Goal: Information Seeking & Learning: Learn about a topic

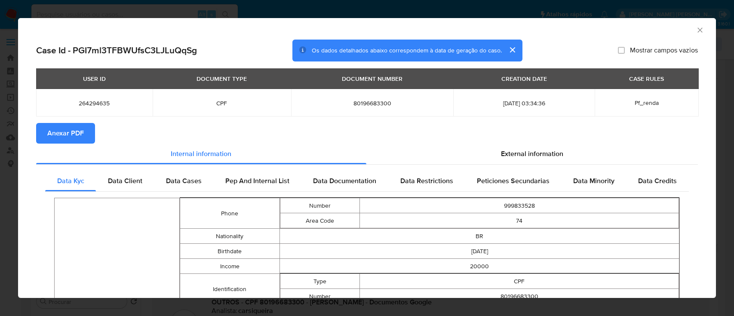
select select "10"
click at [520, 150] on span "External information" at bounding box center [532, 154] width 62 height 10
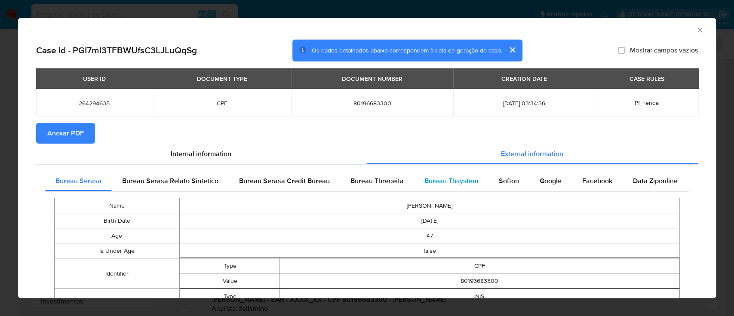
click at [443, 180] on span "Bureau Thsystem" at bounding box center [451, 181] width 54 height 10
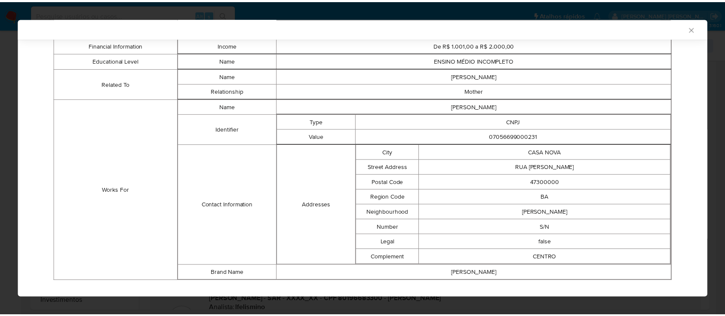
scroll to position [545, 0]
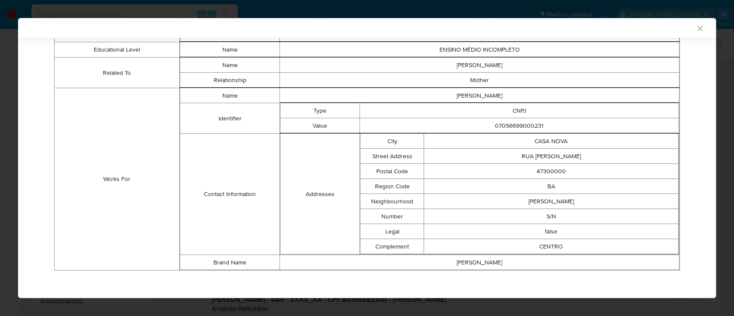
click at [695, 28] on icon "Fechar a janela" at bounding box center [699, 28] width 9 height 9
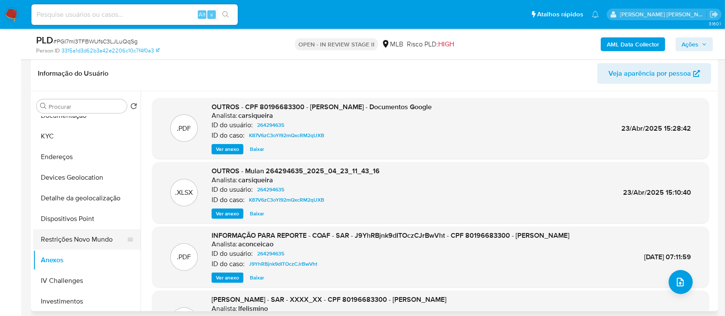
drag, startPoint x: 79, startPoint y: 242, endPoint x: 76, endPoint y: 248, distance: 7.1
click at [79, 242] on button "Restrições Novo Mundo" at bounding box center [83, 239] width 101 height 21
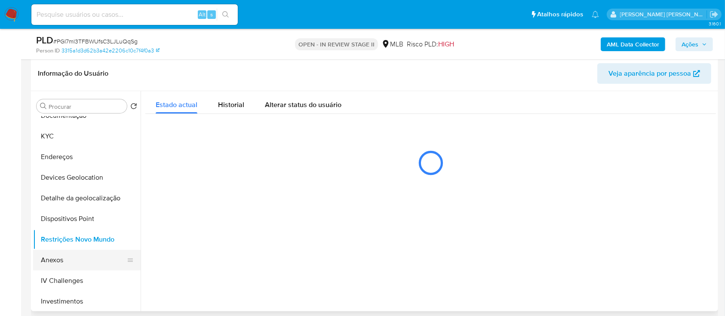
click at [70, 258] on button "Anexos" at bounding box center [83, 260] width 101 height 21
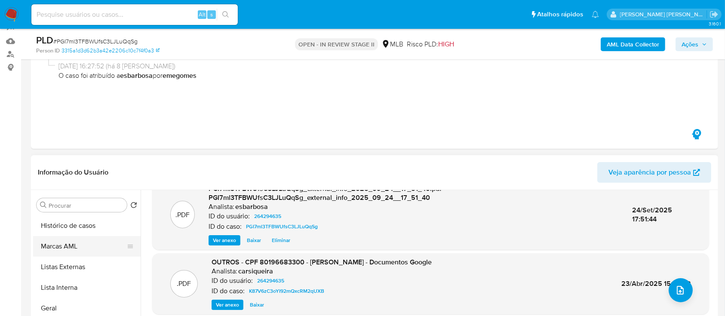
scroll to position [138, 0]
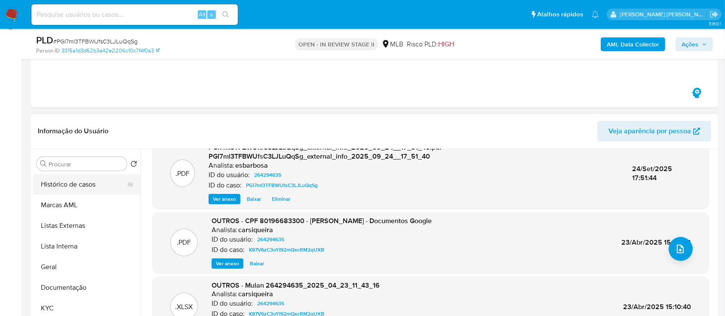
click at [86, 186] on button "Histórico de casos" at bounding box center [83, 184] width 101 height 21
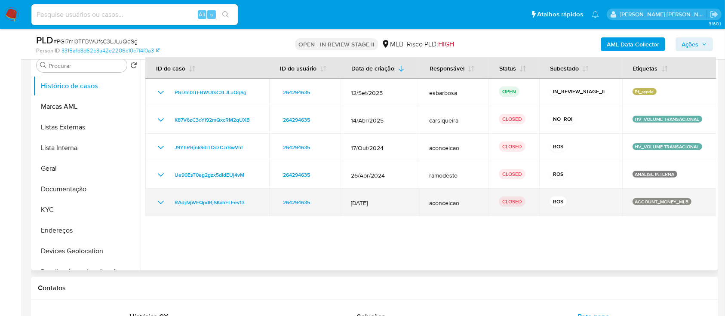
scroll to position [252, 0]
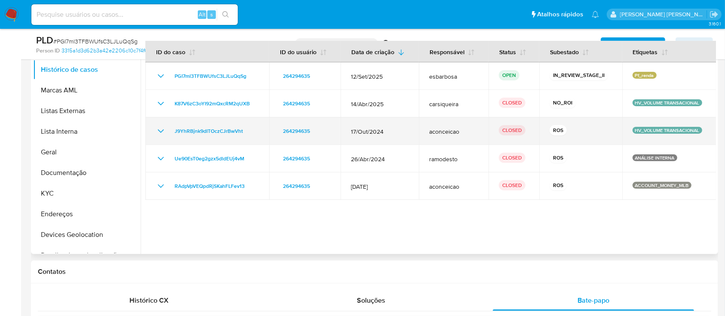
click at [162, 132] on icon "Mostrar/Ocultar" at bounding box center [161, 131] width 10 height 10
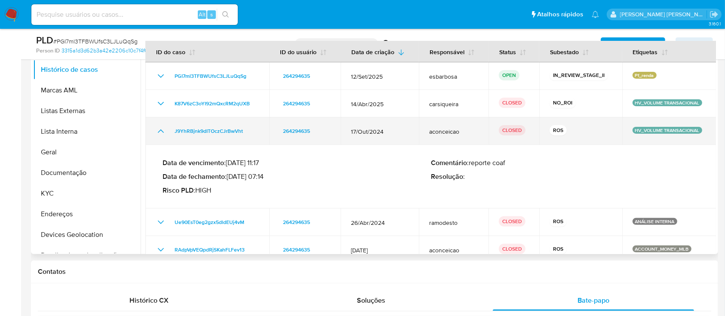
click at [160, 134] on icon "Mostrar/Ocultar" at bounding box center [161, 131] width 10 height 10
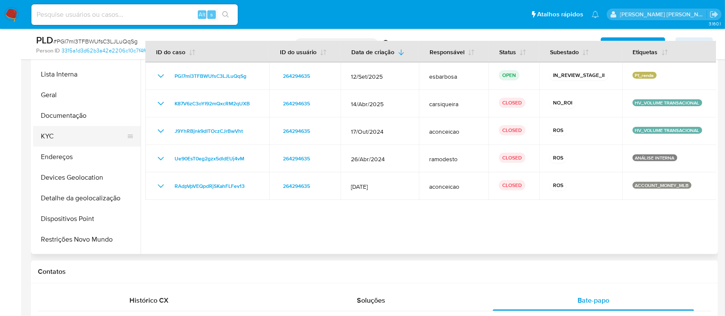
click at [72, 132] on button "KYC" at bounding box center [83, 136] width 101 height 21
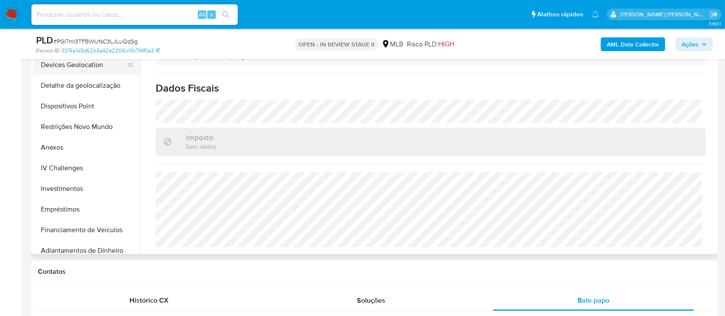
scroll to position [172, 0]
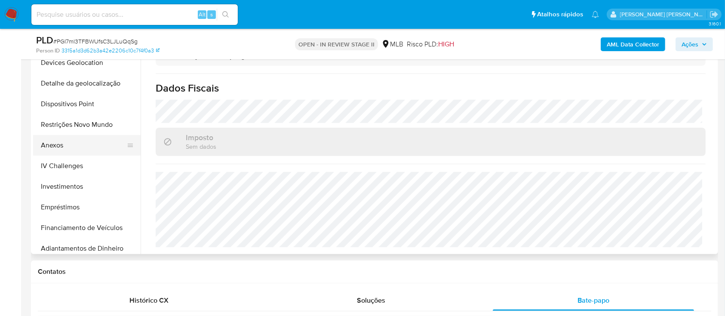
click at [54, 145] on button "Anexos" at bounding box center [83, 145] width 101 height 21
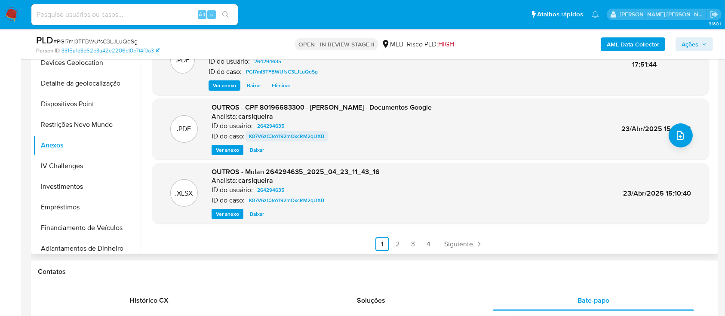
scroll to position [91, 0]
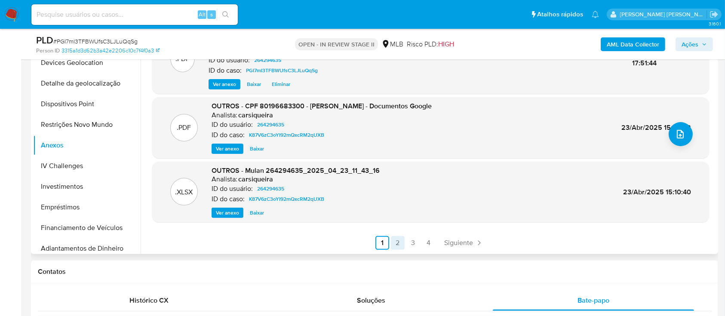
click at [398, 242] on link "2" at bounding box center [398, 243] width 14 height 14
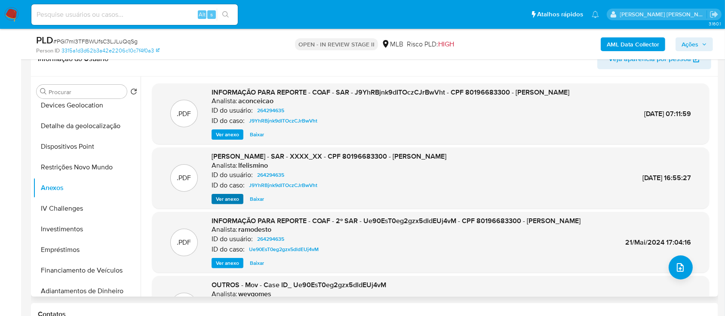
scroll to position [195, 0]
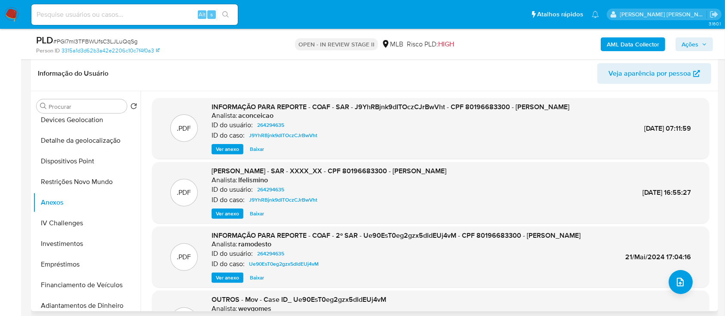
click at [224, 150] on span "Ver anexo" at bounding box center [227, 149] width 23 height 9
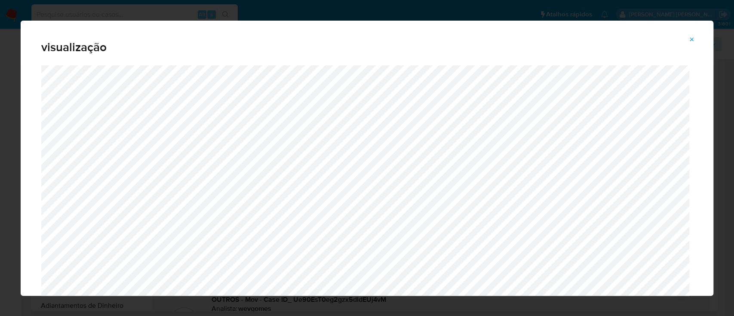
click at [692, 40] on icon "Attachment preview" at bounding box center [691, 39] width 7 height 7
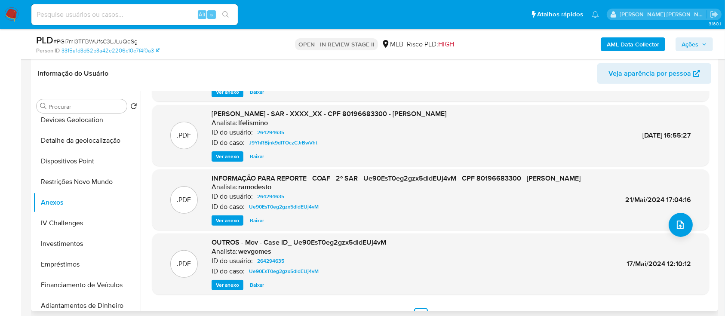
scroll to position [72, 0]
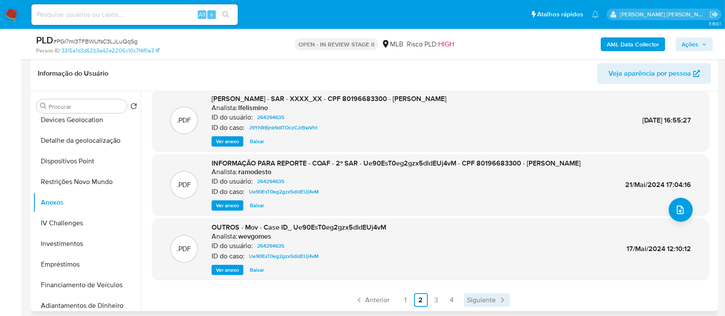
click at [477, 302] on span "Siguiente" at bounding box center [481, 300] width 29 height 7
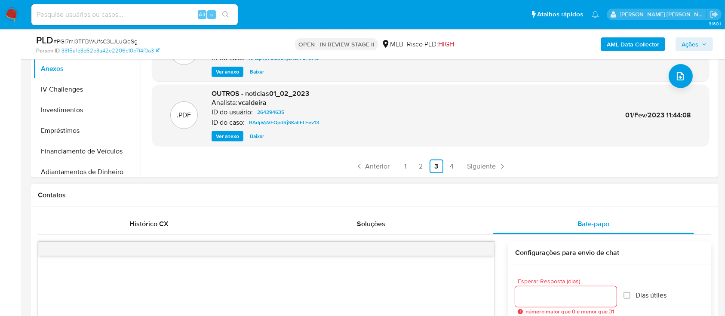
scroll to position [367, 0]
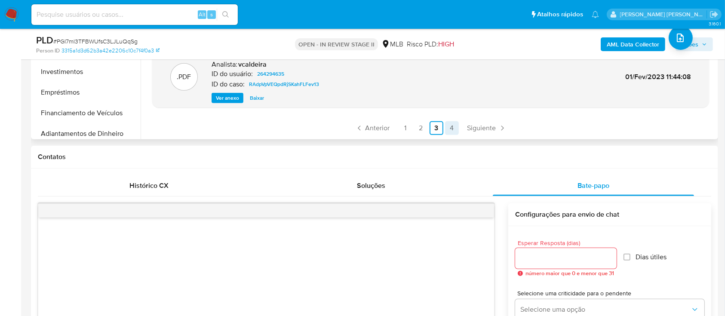
click at [450, 128] on link "4" at bounding box center [452, 128] width 14 height 14
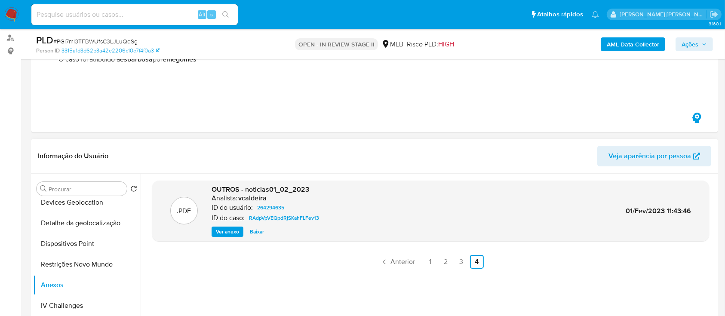
scroll to position [138, 0]
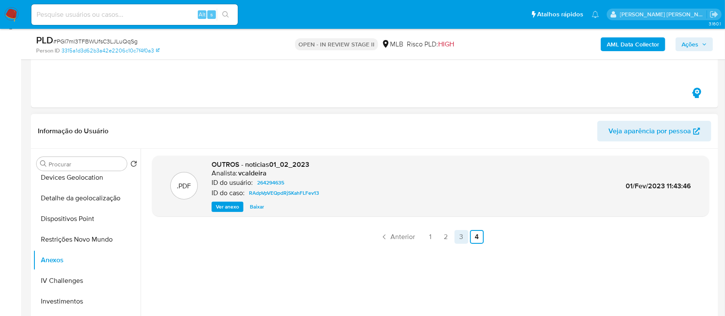
click at [461, 237] on link "3" at bounding box center [461, 237] width 14 height 14
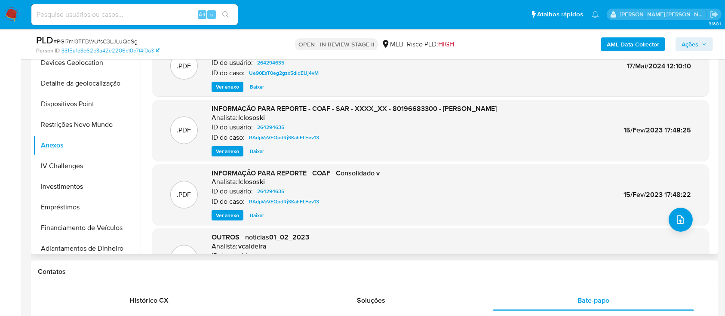
scroll to position [0, 0]
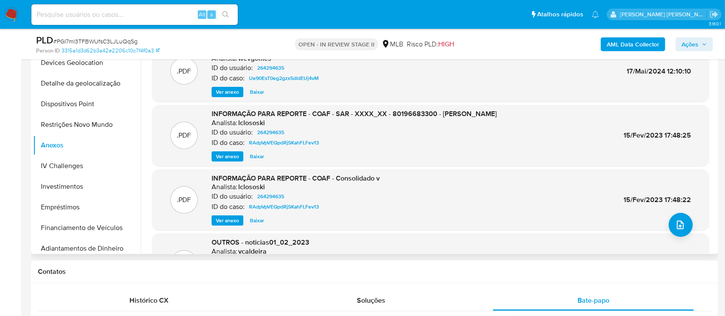
click at [234, 156] on span "Ver anexo" at bounding box center [227, 156] width 23 height 9
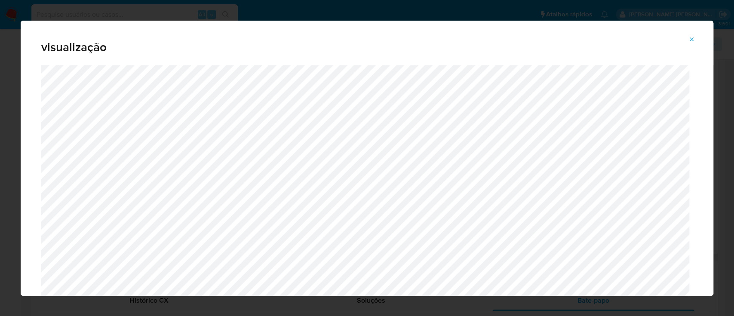
click at [695, 41] on icon "Attachment preview" at bounding box center [691, 39] width 7 height 7
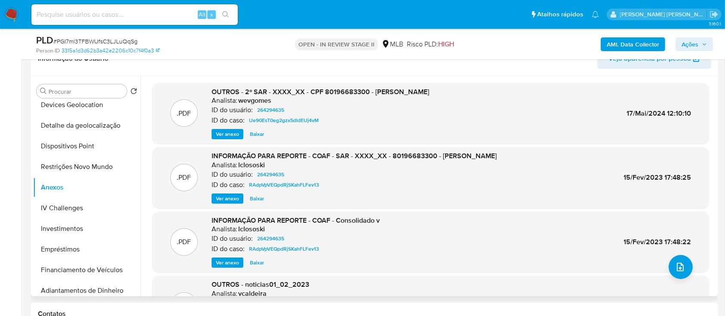
scroll to position [195, 0]
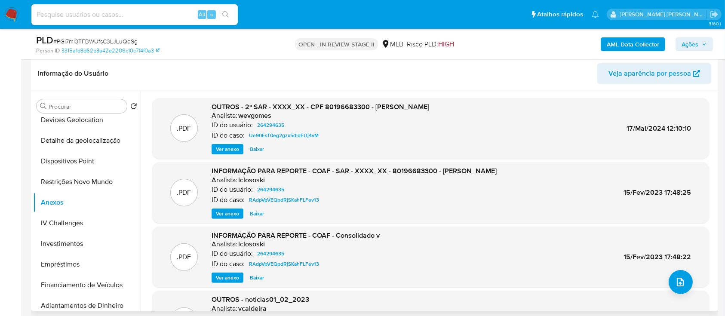
click at [233, 149] on span "Ver anexo" at bounding box center [227, 149] width 23 height 9
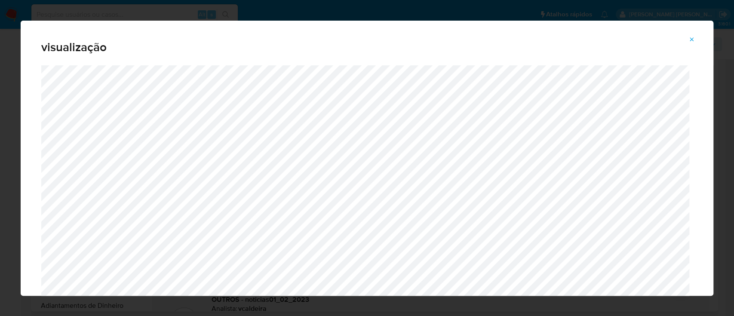
click at [692, 38] on icon "Attachment preview" at bounding box center [692, 39] width 4 height 4
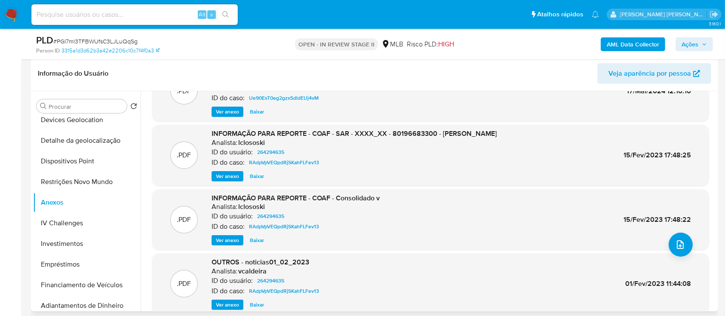
scroll to position [72, 0]
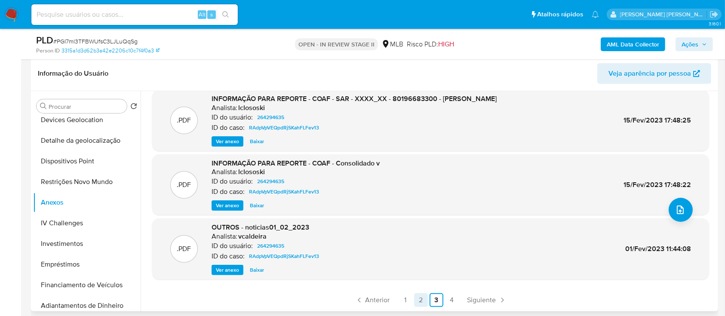
click at [420, 301] on link "2" at bounding box center [421, 300] width 14 height 14
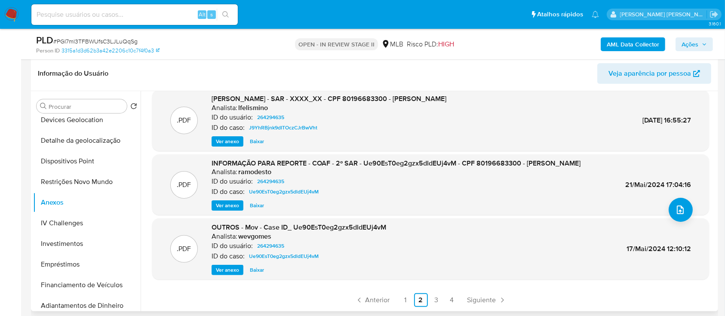
click at [230, 203] on span "Ver anexo" at bounding box center [227, 205] width 23 height 9
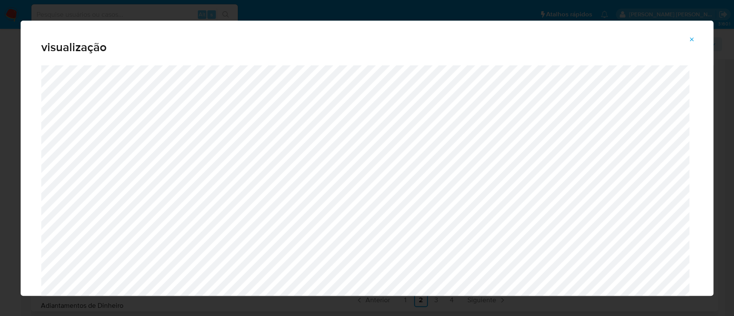
click at [691, 42] on icon "Attachment preview" at bounding box center [691, 39] width 7 height 7
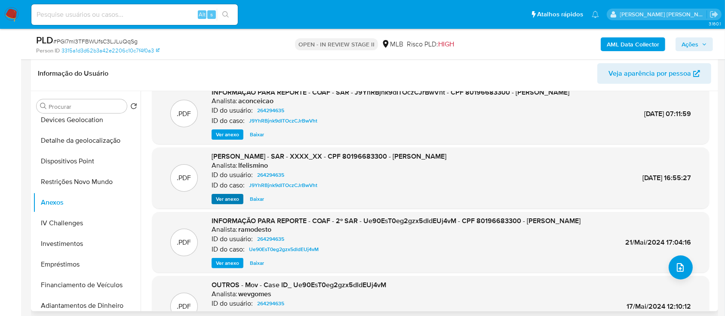
scroll to position [0, 0]
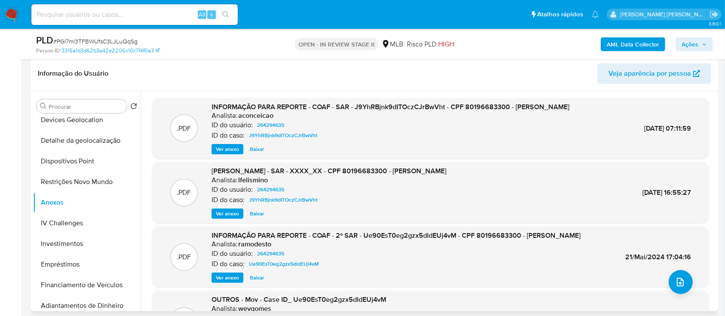
click at [229, 149] on span "Ver anexo" at bounding box center [227, 149] width 23 height 9
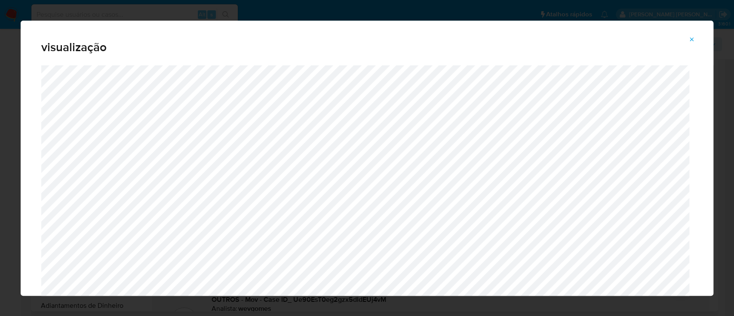
click at [692, 39] on icon "Attachment preview" at bounding box center [692, 39] width 4 height 4
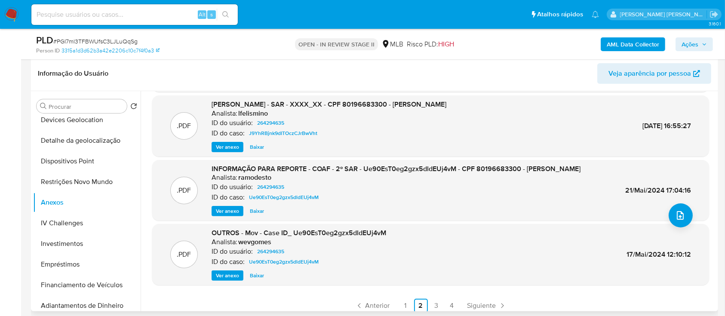
scroll to position [72, 0]
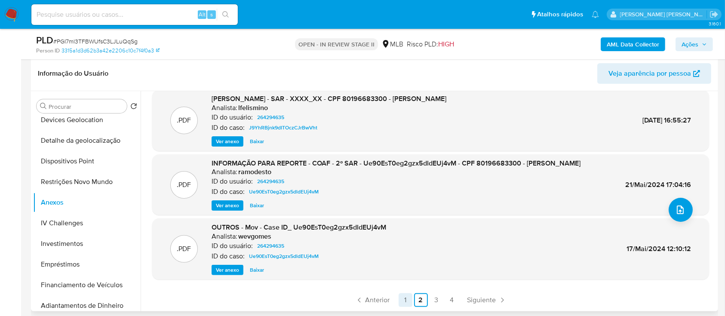
click at [404, 303] on link "1" at bounding box center [405, 300] width 14 height 14
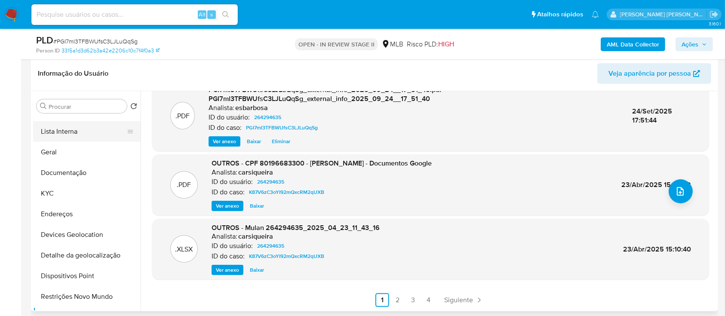
scroll to position [0, 0]
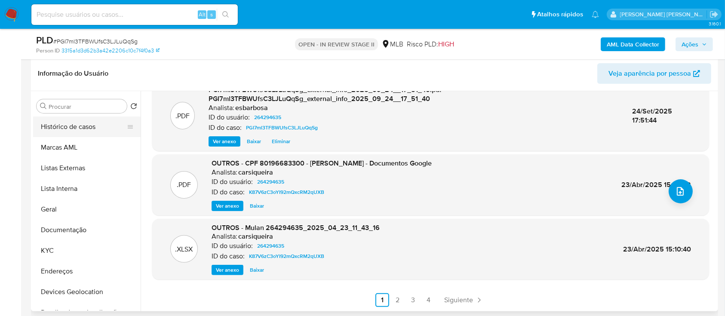
click at [77, 127] on button "Histórico de casos" at bounding box center [83, 126] width 101 height 21
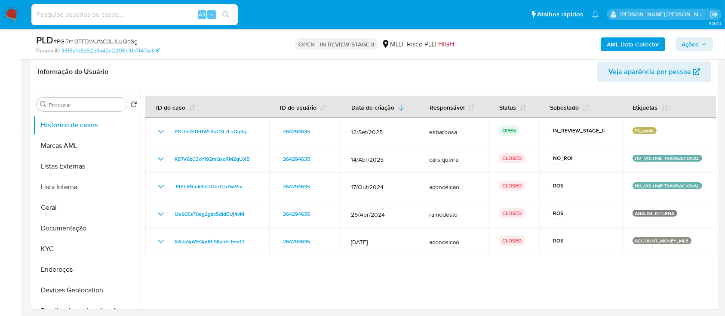
scroll to position [195, 0]
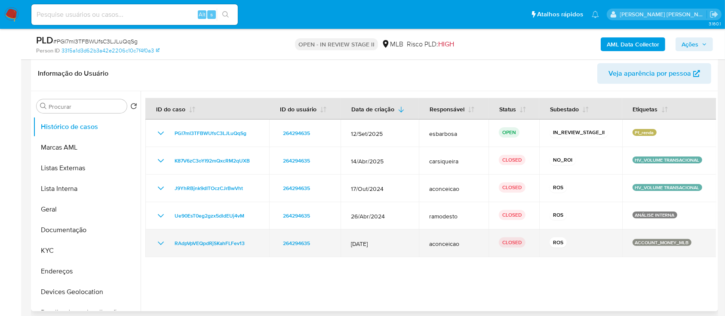
click at [161, 243] on icon "Mostrar/Ocultar" at bounding box center [161, 243] width 10 height 10
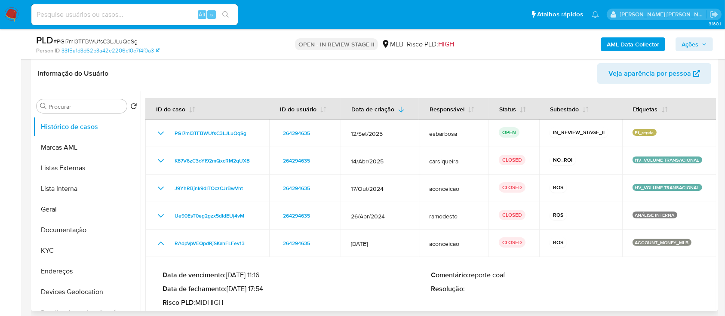
drag, startPoint x: 263, startPoint y: 287, endPoint x: 230, endPoint y: 289, distance: 32.7
click at [230, 289] on p "Data de fechamento : 17/02/2023 17:54" at bounding box center [296, 289] width 268 height 9
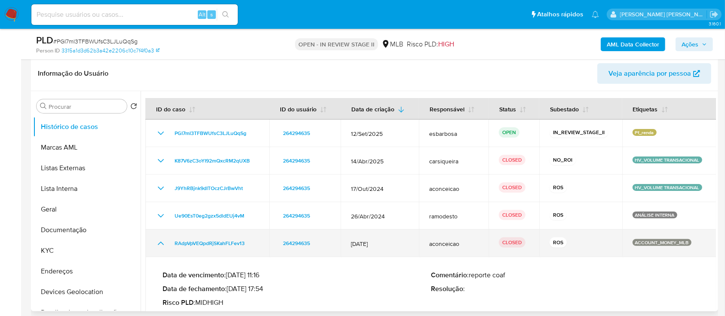
click at [159, 245] on icon "Mostrar/Ocultar" at bounding box center [161, 243] width 10 height 10
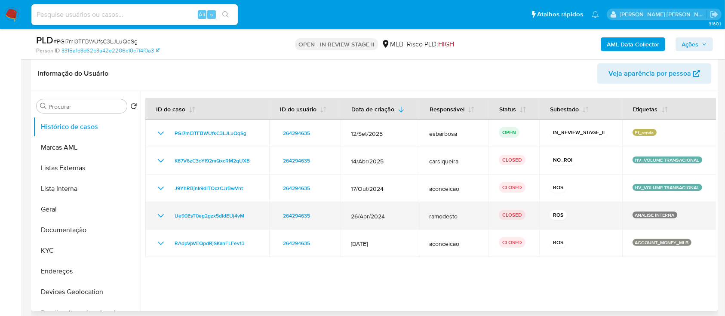
click at [159, 221] on td "Ue90EsT0eg2gzx5dldEUj4vM" at bounding box center [207, 216] width 124 height 28
drag, startPoint x: 158, startPoint y: 211, endPoint x: 165, endPoint y: 214, distance: 7.6
click at [159, 212] on icon "Mostrar/Ocultar" at bounding box center [161, 216] width 10 height 10
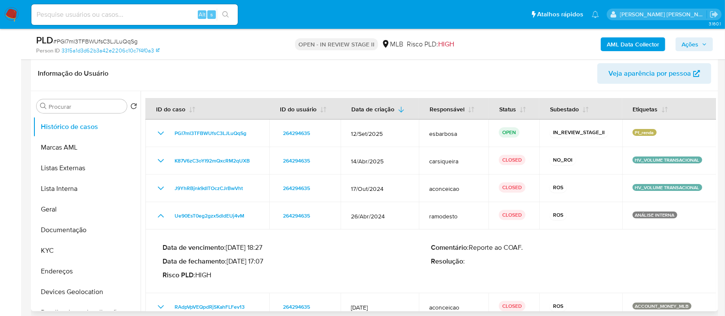
drag, startPoint x: 265, startPoint y: 262, endPoint x: 229, endPoint y: 263, distance: 36.5
click at [229, 263] on p "Data de fechamento : 21/05/2024 17:07" at bounding box center [296, 261] width 268 height 9
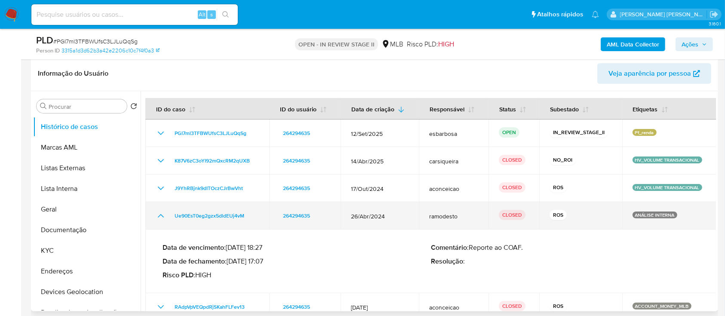
click at [163, 214] on icon "Mostrar/Ocultar" at bounding box center [161, 216] width 10 height 10
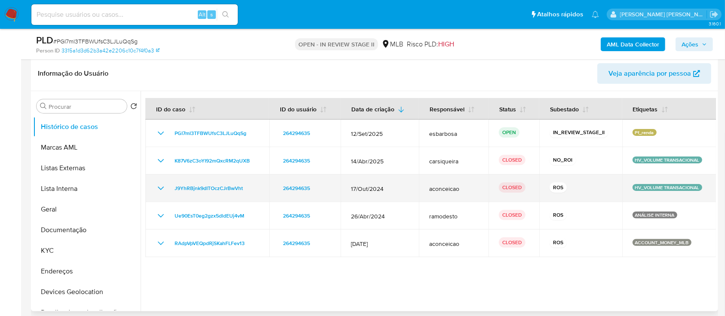
click at [162, 189] on icon "Mostrar/Ocultar" at bounding box center [161, 188] width 10 height 10
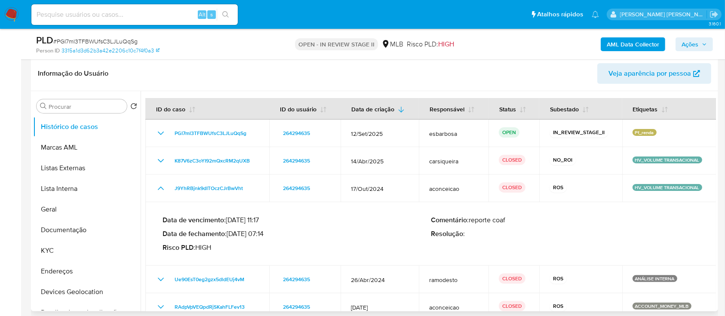
drag, startPoint x: 260, startPoint y: 233, endPoint x: 229, endPoint y: 235, distance: 30.6
click at [229, 235] on p "Data de fechamento : 14/11/2024 07:14" at bounding box center [296, 234] width 268 height 9
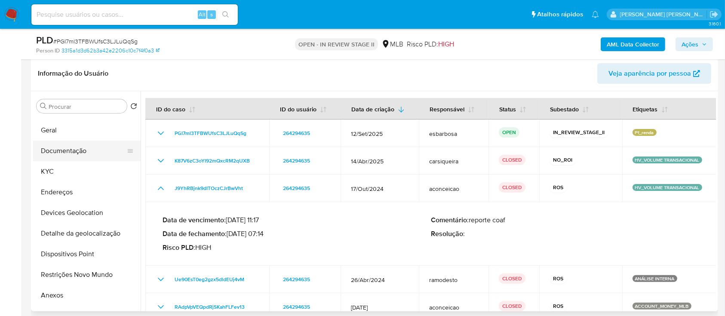
scroll to position [114, 0]
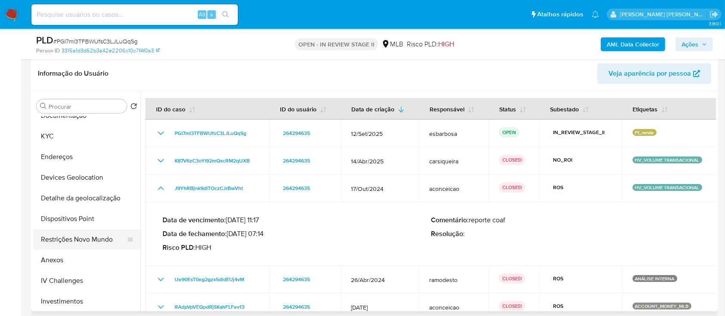
click at [76, 239] on button "Restrições Novo Mundo" at bounding box center [83, 239] width 101 height 21
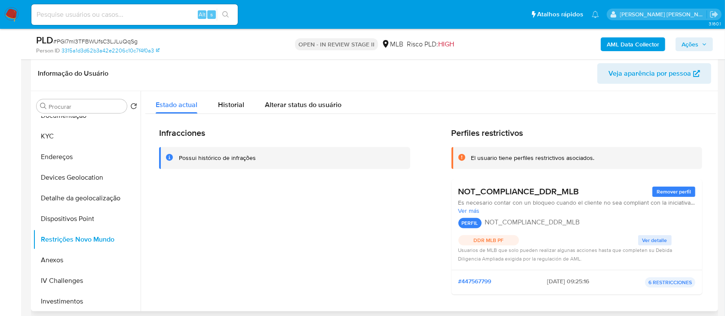
drag, startPoint x: 587, startPoint y: 191, endPoint x: 456, endPoint y: 192, distance: 131.1
click at [458, 192] on div "NOT_COMPLIANCE_DDR_MLB Remover perfil" at bounding box center [576, 191] width 237 height 11
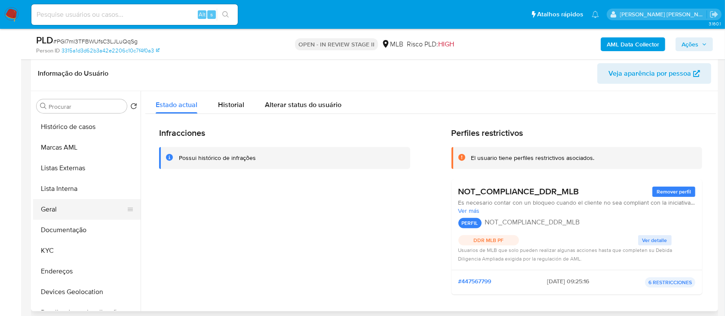
click at [65, 205] on button "Geral" at bounding box center [83, 209] width 101 height 21
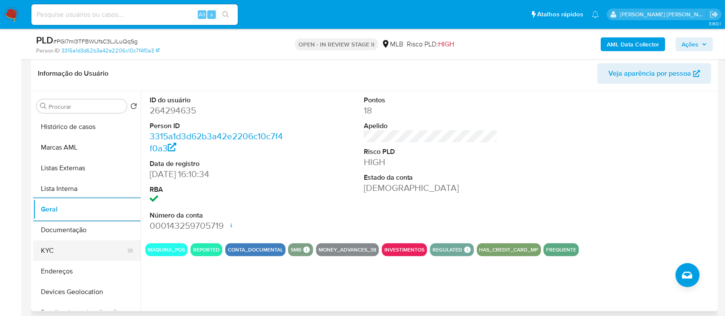
click at [65, 250] on button "KYC" at bounding box center [83, 250] width 101 height 21
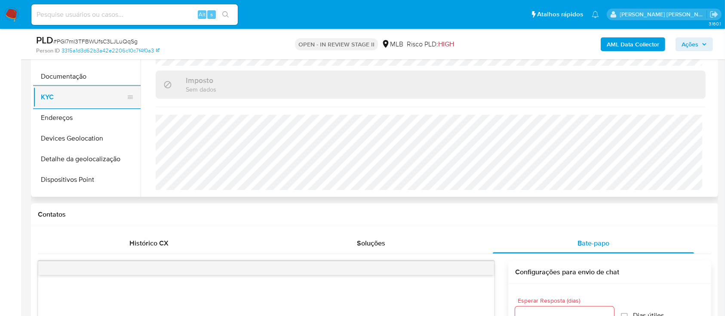
scroll to position [57, 0]
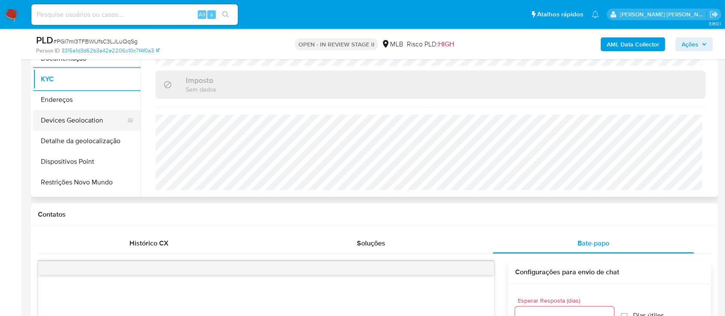
click at [91, 119] on button "Devices Geolocation" at bounding box center [83, 120] width 101 height 21
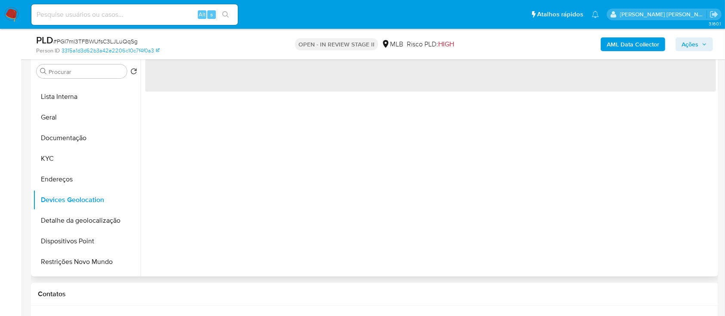
scroll to position [195, 0]
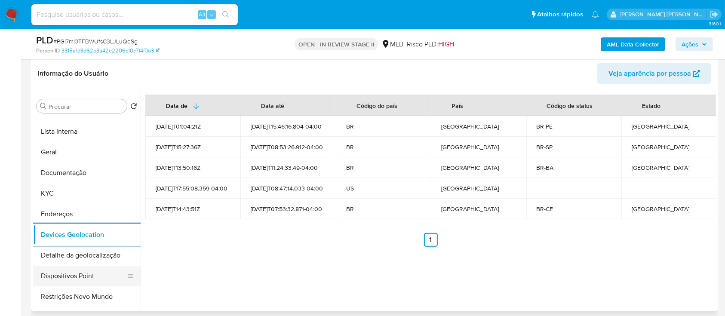
click at [81, 278] on button "Dispositivos Point" at bounding box center [83, 276] width 101 height 21
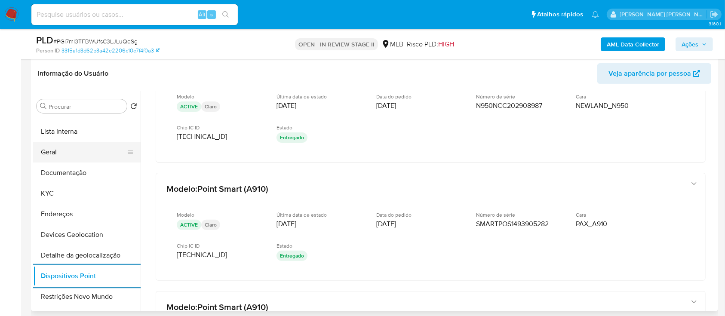
scroll to position [286, 0]
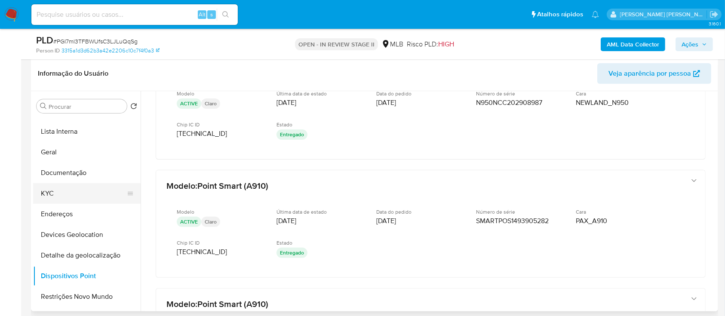
click at [67, 193] on button "KYC" at bounding box center [83, 193] width 101 height 21
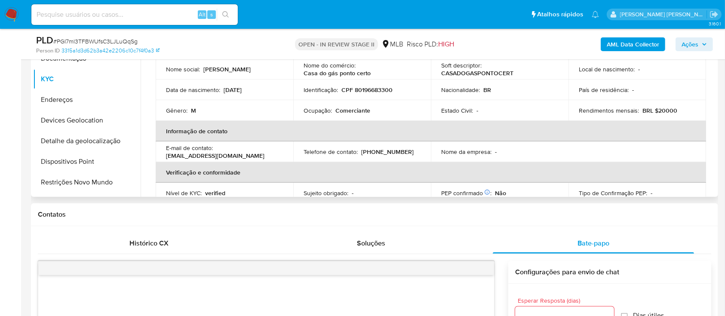
scroll to position [195, 0]
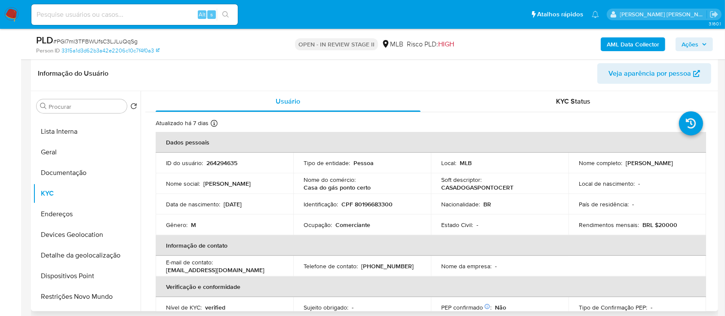
click at [366, 203] on p "CPF 80196683300" at bounding box center [366, 204] width 51 height 8
copy p "80196683300"
click at [80, 174] on button "Documentação" at bounding box center [83, 172] width 101 height 21
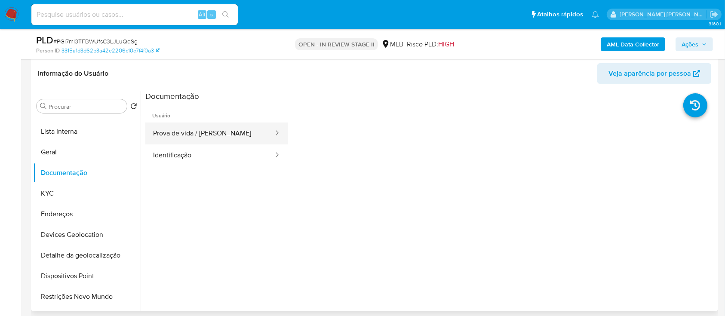
click at [201, 136] on button "Prova de vida / Selfie" at bounding box center [209, 133] width 129 height 22
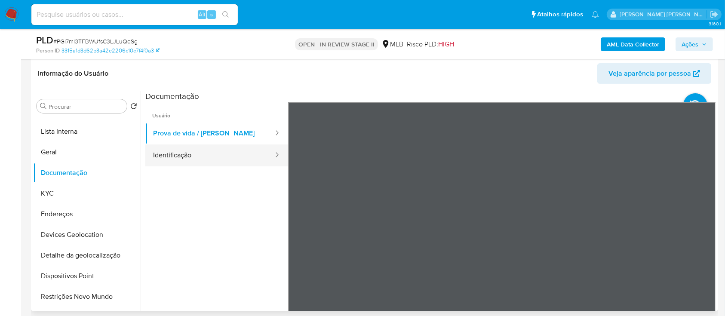
click at [217, 156] on button "Identificação" at bounding box center [209, 155] width 129 height 22
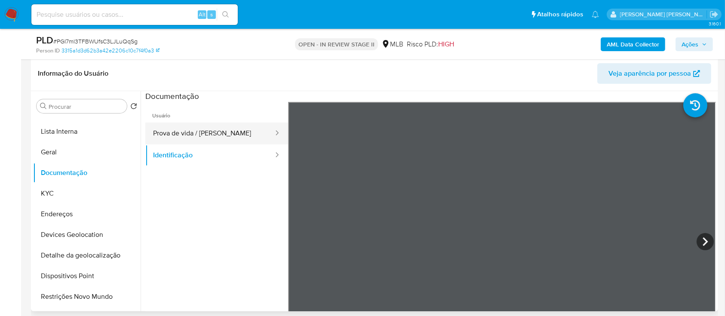
click at [193, 136] on button "Prova de vida / Selfie" at bounding box center [209, 133] width 129 height 22
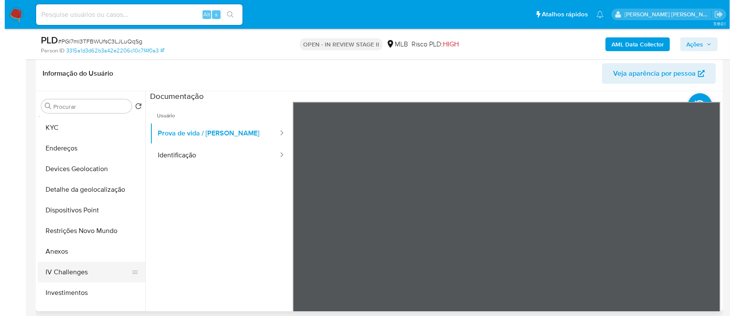
scroll to position [172, 0]
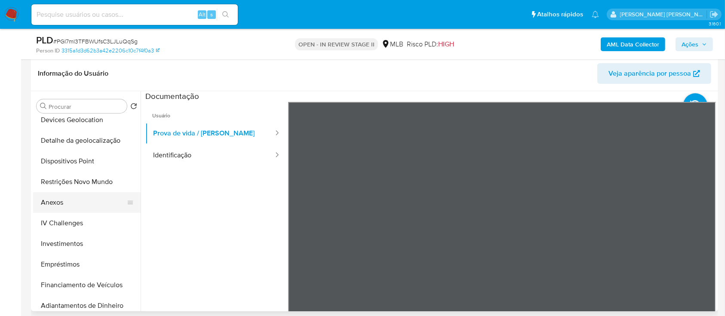
click at [58, 205] on button "Anexos" at bounding box center [83, 202] width 101 height 21
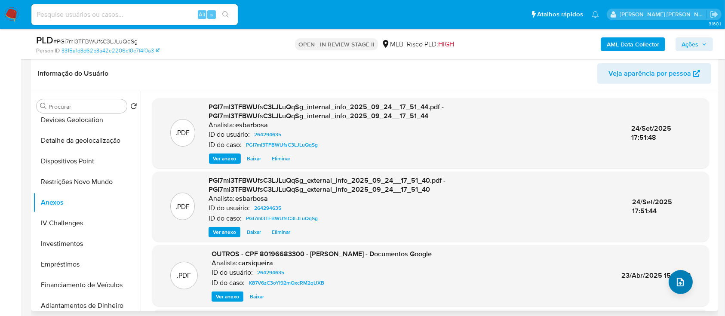
click at [677, 287] on button "upload-file" at bounding box center [680, 282] width 24 height 24
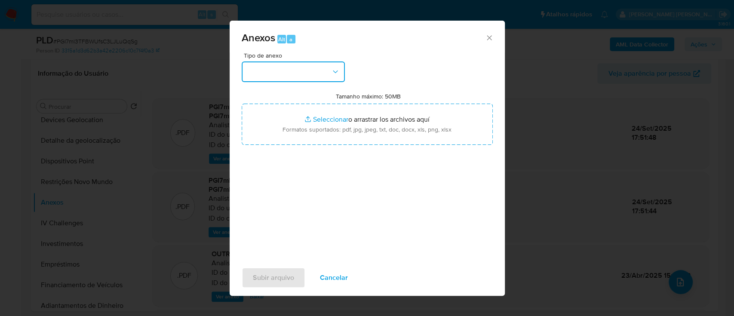
click at [305, 70] on button "button" at bounding box center [293, 71] width 103 height 21
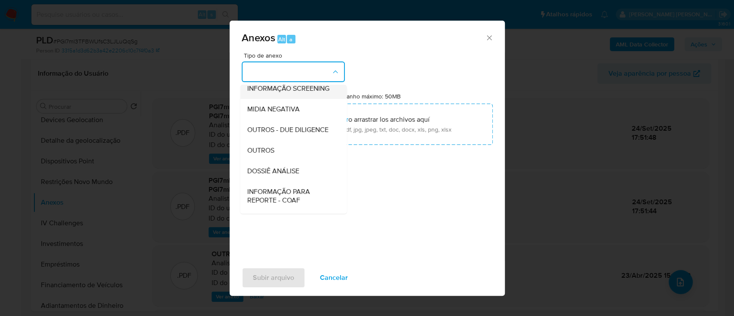
scroll to position [132, 0]
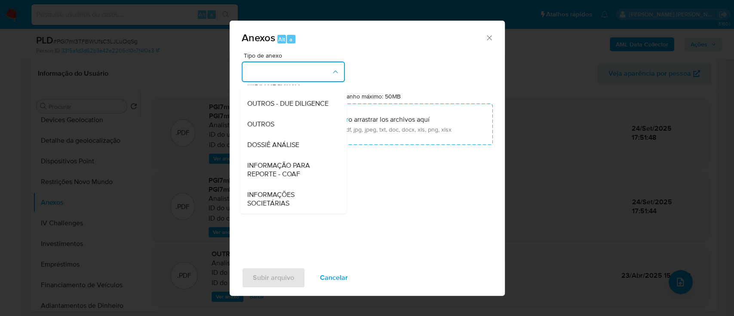
click at [464, 70] on div "Tipo de anexo CAPTURA BUREAU CAPTURA DOWJONES CAPTURA GOOGLE CAPTURA WEB INFORM…" at bounding box center [367, 153] width 251 height 203
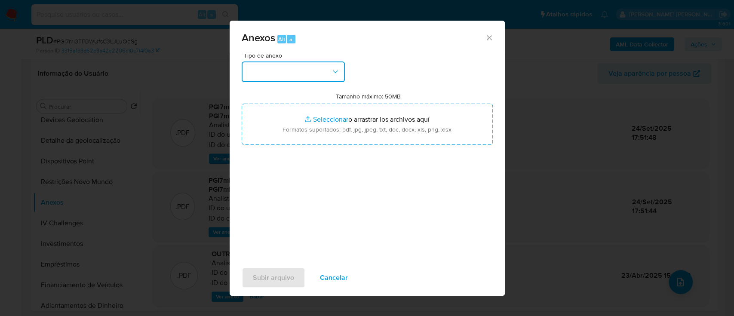
click at [313, 69] on button "button" at bounding box center [293, 71] width 103 height 21
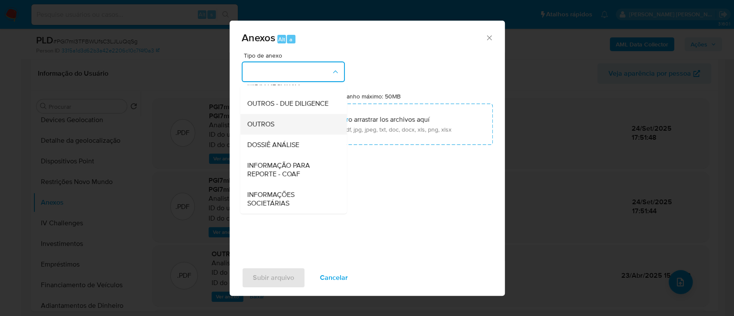
click at [265, 126] on span "OUTROS" at bounding box center [260, 124] width 27 height 9
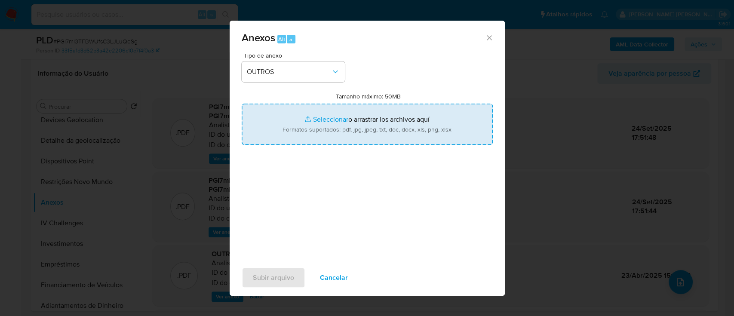
click at [332, 121] on input "Tamanho máximo: 50MB Seleccionar archivos" at bounding box center [367, 124] width 251 height 41
type input "C:\fakepath\4° SAR - XXXXX - CPF 80196683300 - MARCOS ALVES VIEIRA.pdf"
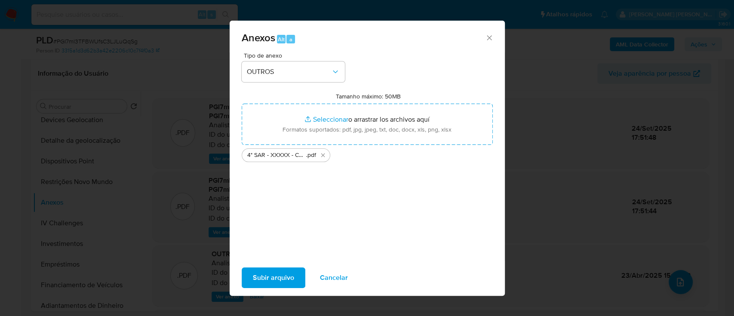
click at [267, 280] on span "Subir arquivo" at bounding box center [273, 277] width 41 height 19
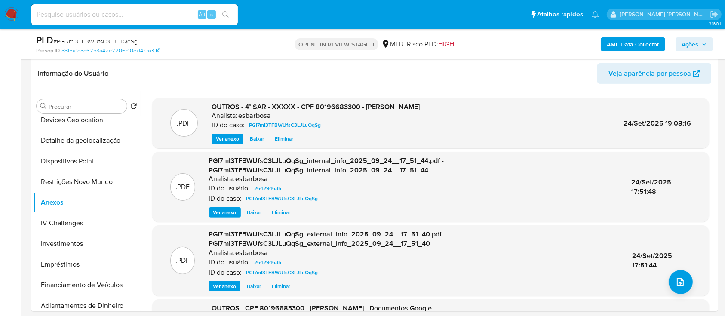
click at [694, 46] on span "Ações" at bounding box center [689, 44] width 17 height 14
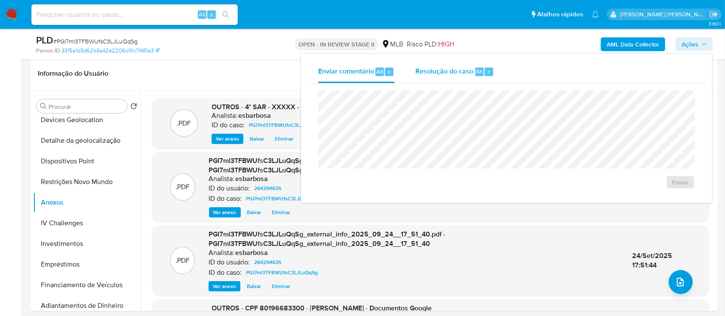
click at [445, 71] on span "Resolução do caso" at bounding box center [444, 71] width 58 height 10
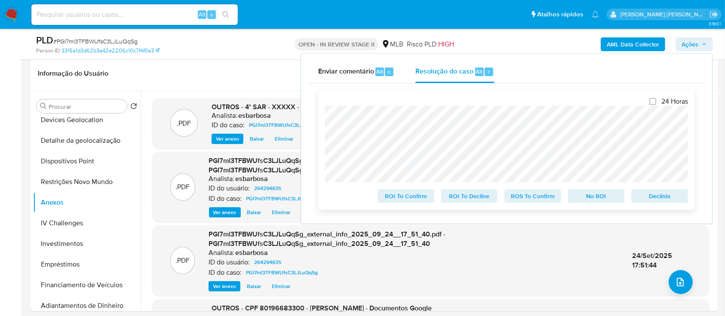
click at [540, 200] on span "ROS To Confirm" at bounding box center [532, 196] width 45 height 12
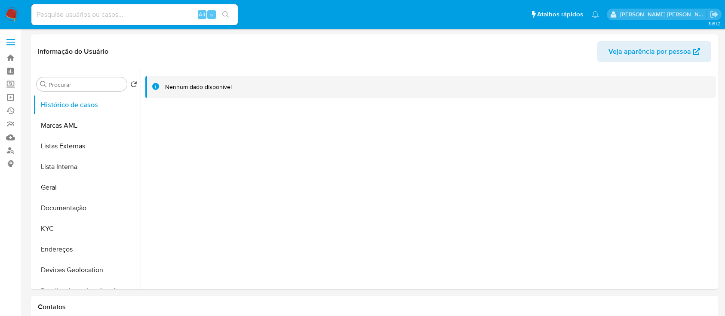
select select "10"
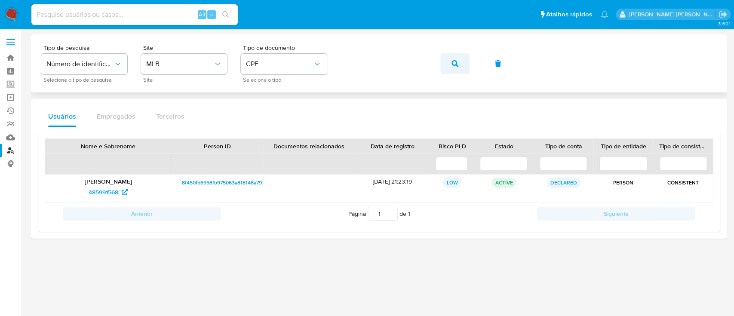
click at [459, 63] on button "button" at bounding box center [454, 63] width 29 height 21
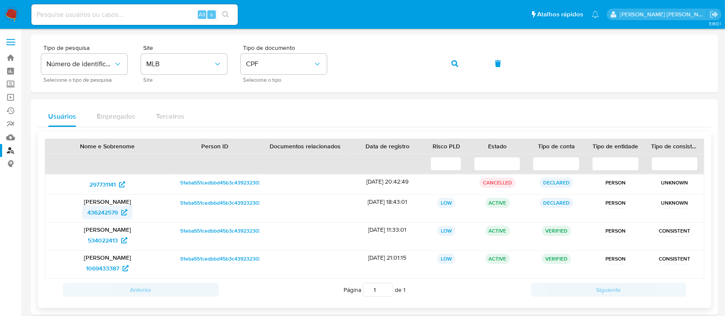
click at [97, 212] on span "436242579" at bounding box center [102, 212] width 31 height 14
click at [95, 240] on span "534022413" at bounding box center [103, 240] width 30 height 14
click at [104, 271] on span "1069433387" at bounding box center [102, 268] width 33 height 14
click at [459, 64] on button "button" at bounding box center [454, 63] width 29 height 21
click at [457, 64] on icon "button" at bounding box center [454, 63] width 7 height 7
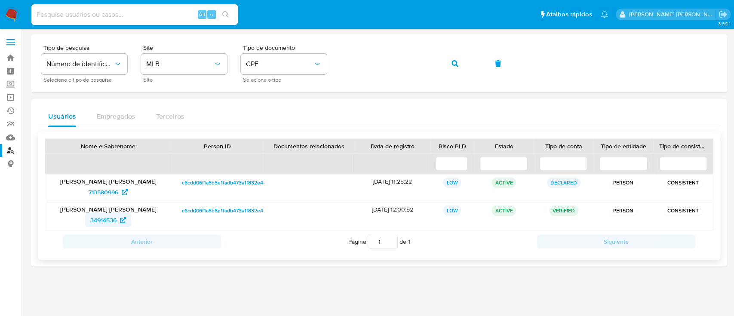
click at [98, 217] on span "34914536" at bounding box center [103, 220] width 26 height 14
click at [104, 192] on span "713580996" at bounding box center [104, 192] width 30 height 14
drag, startPoint x: 133, startPoint y: 224, endPoint x: 86, endPoint y: 190, distance: 58.0
click at [86, 190] on div "Edilene Nunes Rocha Santos 713580996 c6cdd06f1a5b5e1fadb473a1f832e400 10/02/202…" at bounding box center [379, 202] width 668 height 56
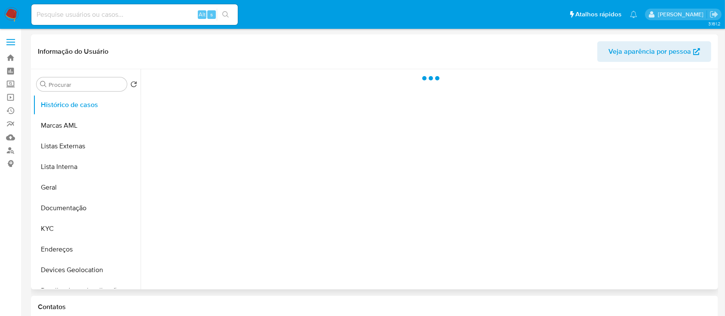
select select "10"
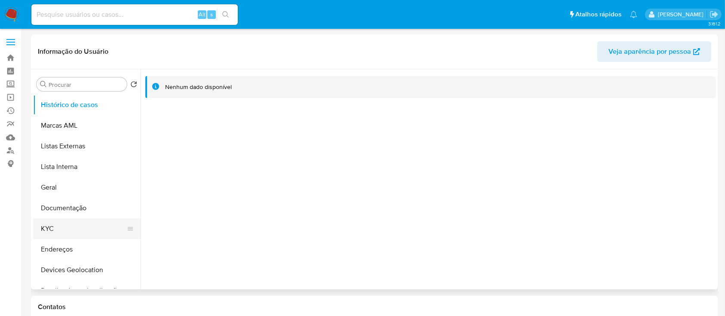
click at [54, 228] on button "KYC" at bounding box center [83, 228] width 101 height 21
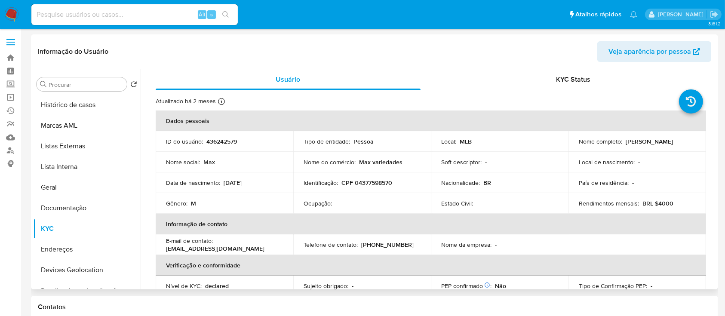
click at [366, 182] on p "CPF 04377598570" at bounding box center [366, 183] width 51 height 8
copy p "04377598570"
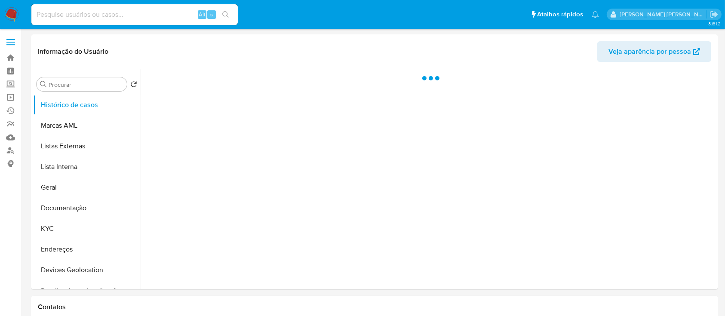
select select "10"
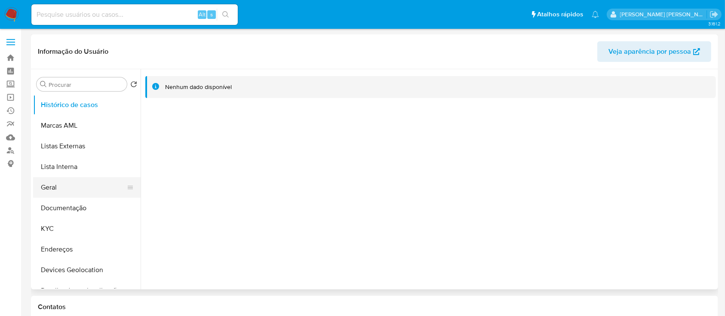
drag, startPoint x: 77, startPoint y: 232, endPoint x: 101, endPoint y: 193, distance: 45.7
click at [77, 230] on button "KYC" at bounding box center [86, 228] width 107 height 21
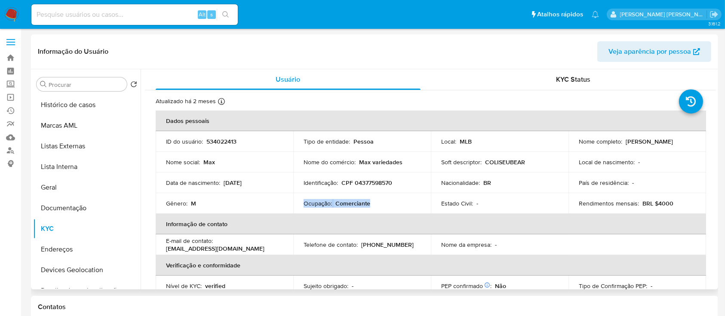
drag, startPoint x: 375, startPoint y: 206, endPoint x: 302, endPoint y: 205, distance: 73.1
click at [302, 205] on td "Ocupação : Comerciante" at bounding box center [362, 203] width 138 height 21
copy div "Ocupação : Comerciante"
click at [162, 17] on input at bounding box center [134, 14] width 206 height 11
paste input "34914536"
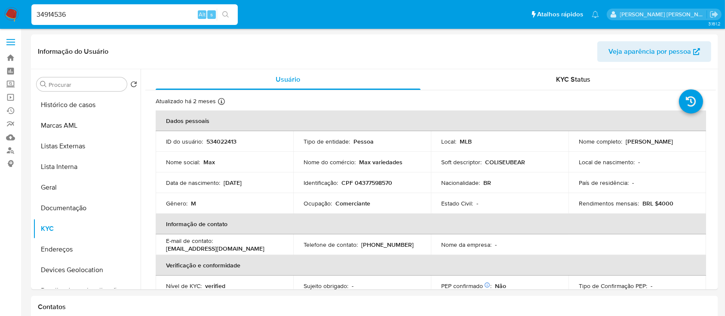
type input "34914536"
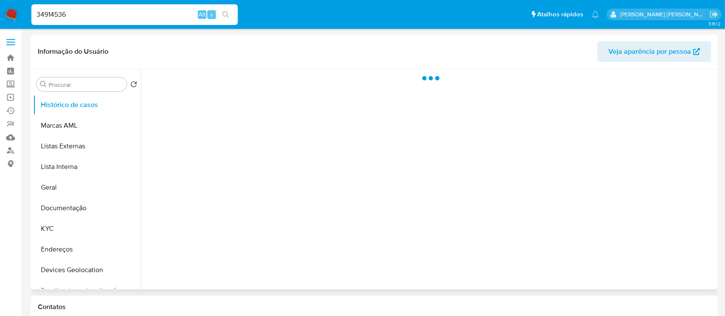
select select "10"
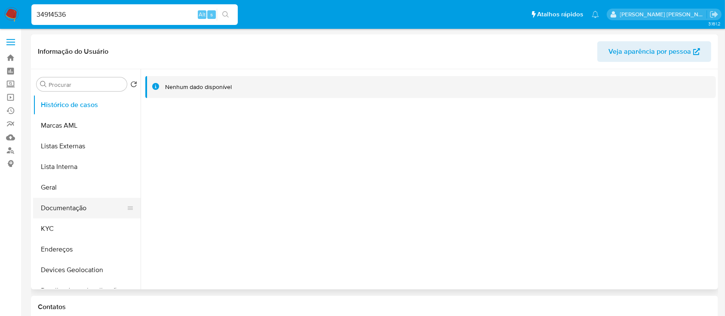
click at [76, 205] on button "Documentação" at bounding box center [83, 208] width 101 height 21
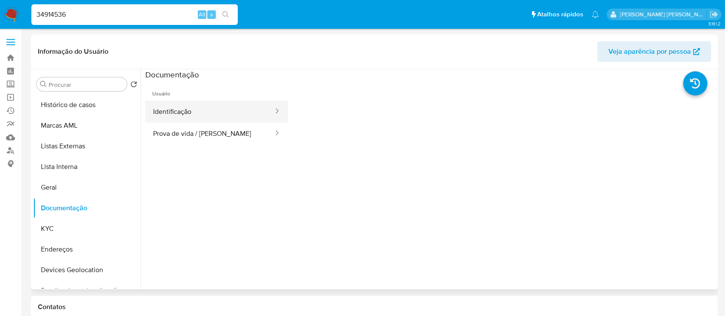
click at [185, 113] on button "Identificação" at bounding box center [209, 112] width 129 height 22
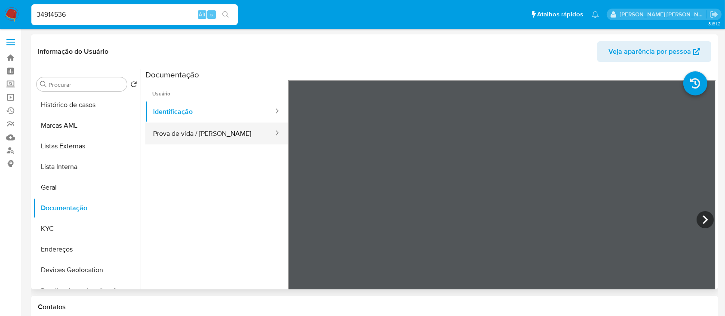
click at [211, 133] on button "Prova de vida / Selfie" at bounding box center [209, 133] width 129 height 22
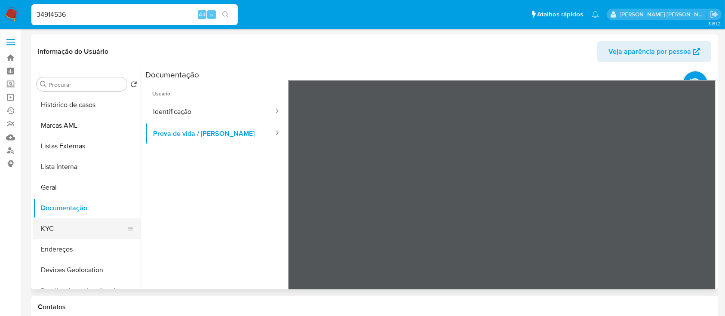
drag, startPoint x: 54, startPoint y: 226, endPoint x: 58, endPoint y: 227, distance: 4.9
click at [55, 226] on button "KYC" at bounding box center [83, 228] width 101 height 21
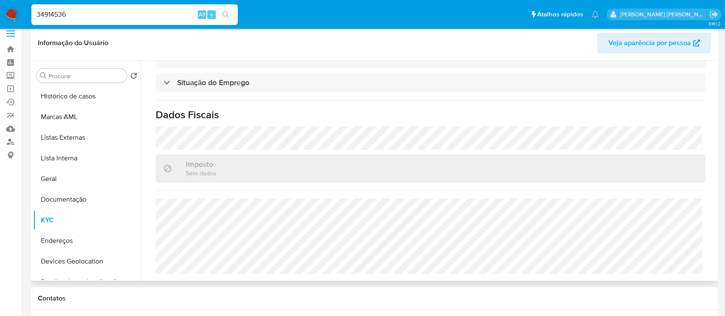
scroll to position [114, 0]
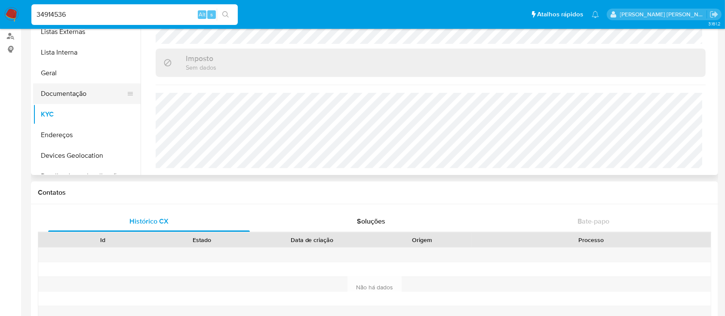
click at [68, 94] on button "Documentação" at bounding box center [83, 93] width 101 height 21
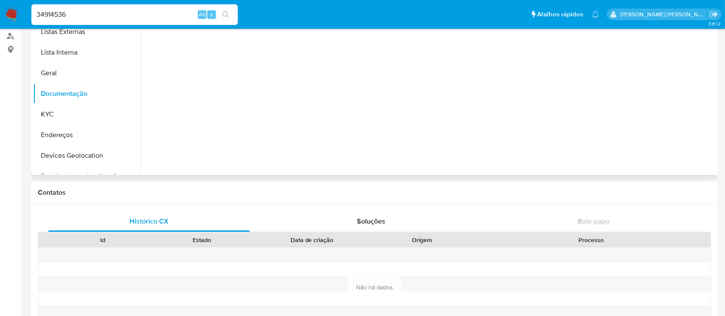
scroll to position [0, 0]
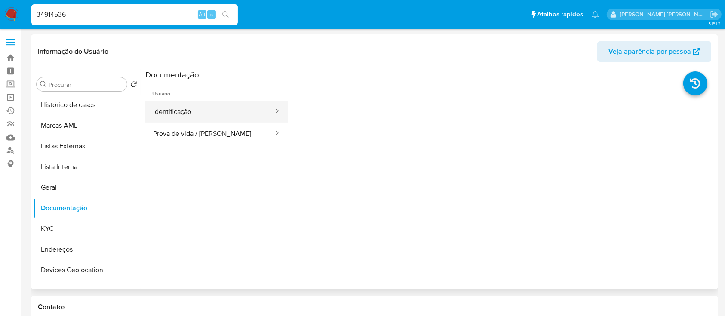
click at [199, 112] on button "Identificação" at bounding box center [209, 112] width 129 height 22
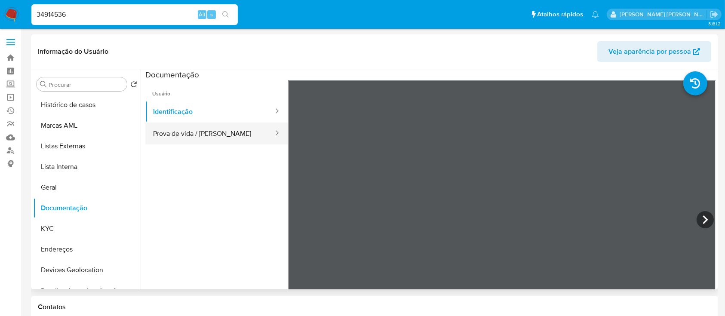
click at [205, 132] on button "Prova de vida / Selfie" at bounding box center [209, 133] width 129 height 22
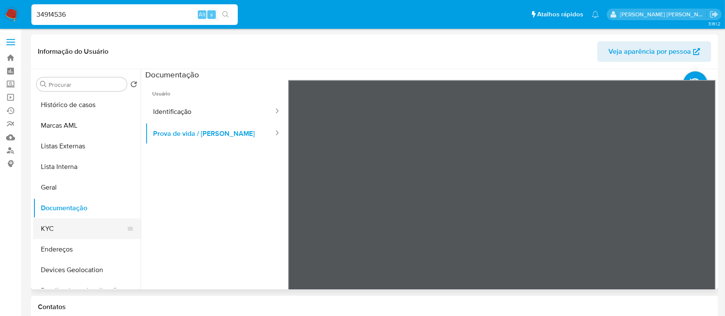
click at [50, 233] on button "KYC" at bounding box center [83, 228] width 101 height 21
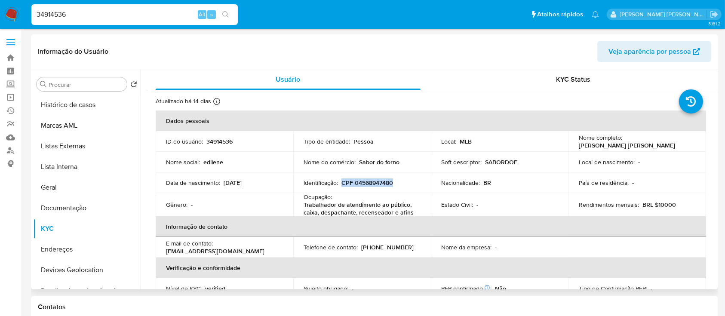
drag, startPoint x: 396, startPoint y: 182, endPoint x: 341, endPoint y: 182, distance: 55.0
click at [341, 182] on div "Identificação : CPF 04568947480" at bounding box center [361, 183] width 117 height 8
copy p "CPF 04568947480"
drag, startPoint x: 236, startPoint y: 141, endPoint x: 165, endPoint y: 142, distance: 70.5
click at [165, 142] on td "ID do usuário : 34914536" at bounding box center [225, 141] width 138 height 21
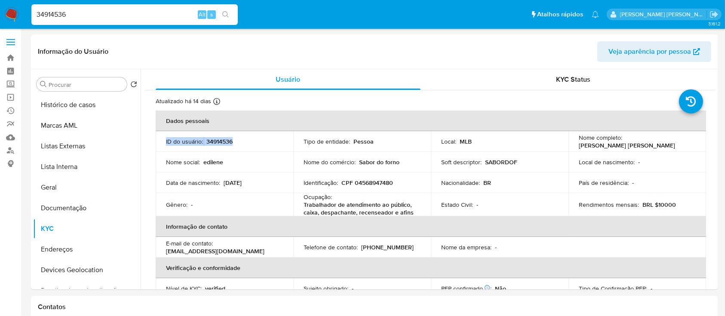
copy div "ID do usuário : 34914536"
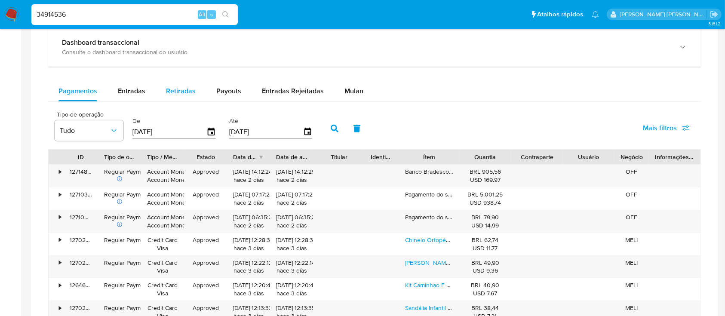
scroll to position [390, 0]
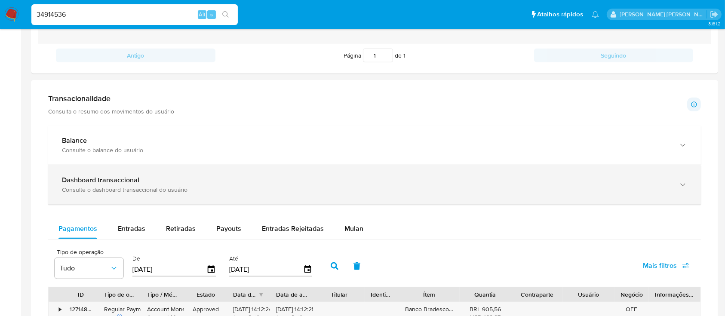
click at [158, 186] on div "Consulte o dashboard transaccional do usuário" at bounding box center [366, 190] width 608 height 8
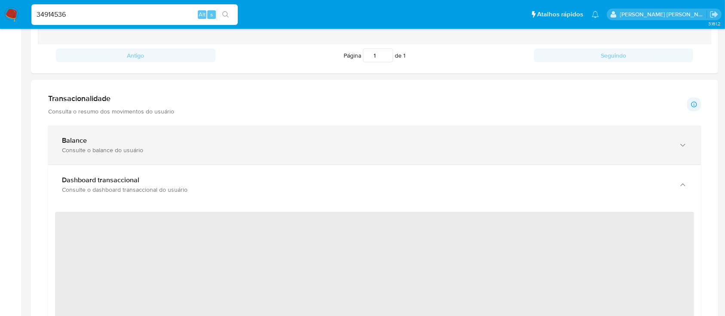
click at [176, 152] on div "Consulte o balance do usuário" at bounding box center [366, 150] width 608 height 8
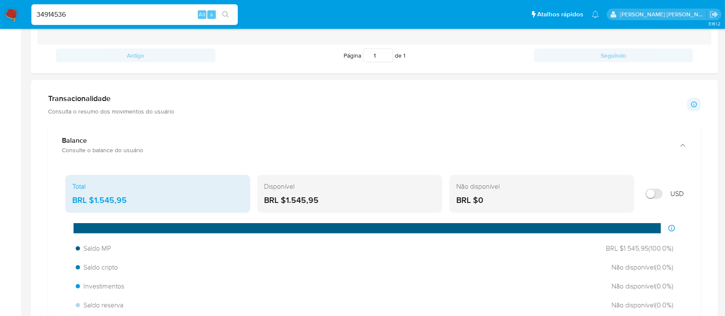
click at [181, 113] on div "Transacionalidade Consulta o resumo dos movimentos do usuário Informações trans…" at bounding box center [374, 104] width 652 height 21
click at [156, 109] on p "Consulta o resumo dos movimentos do usuário" at bounding box center [111, 111] width 126 height 8
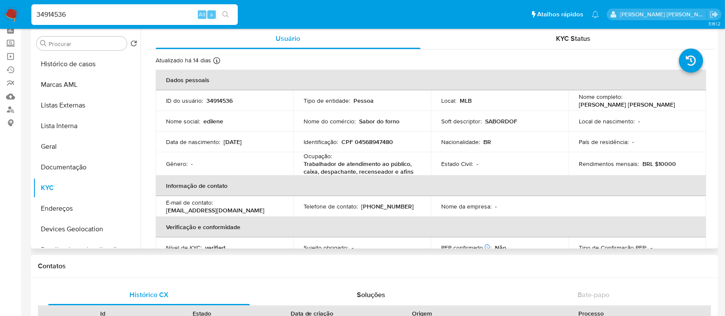
scroll to position [0, 0]
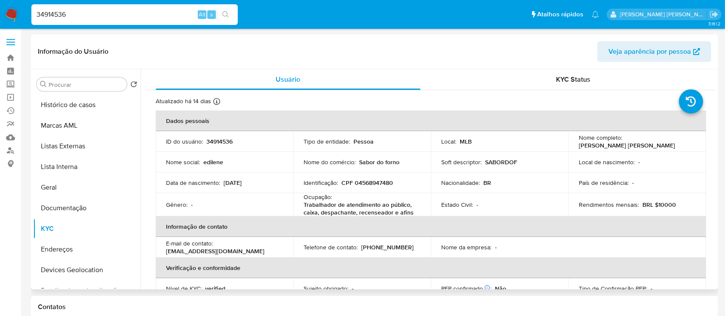
click at [373, 184] on p "CPF 04568947480" at bounding box center [367, 183] width 52 height 8
copy p "04568947480"
click at [71, 250] on button "Endereços" at bounding box center [83, 249] width 101 height 21
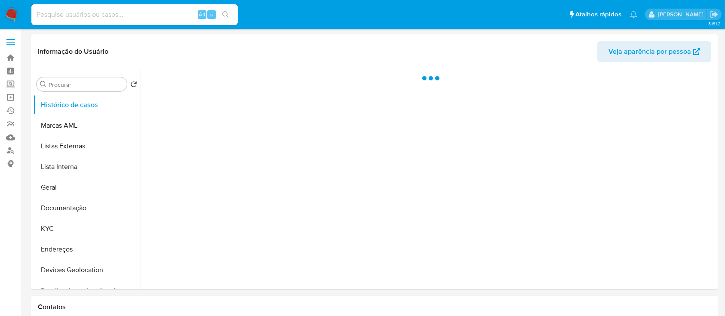
select select "10"
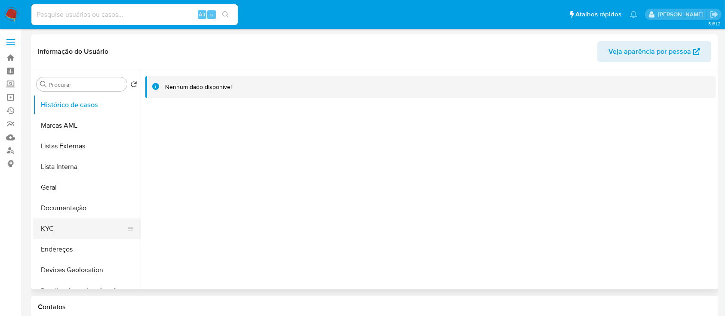
click at [57, 228] on button "KYC" at bounding box center [83, 228] width 101 height 21
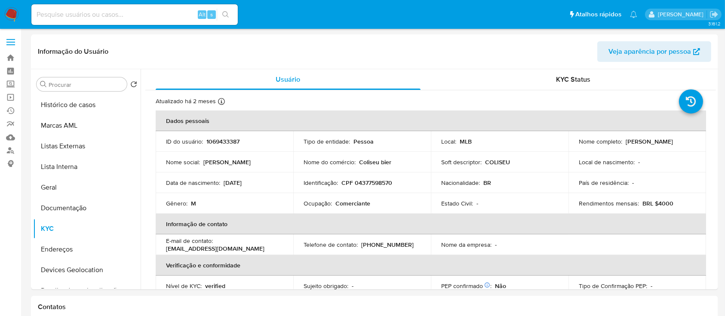
click at [164, 7] on div "Alt s" at bounding box center [134, 14] width 206 height 21
click at [164, 11] on input at bounding box center [134, 14] width 206 height 11
click at [376, 181] on p "CPF 04377598570" at bounding box center [366, 183] width 51 height 8
copy p "04377598570"
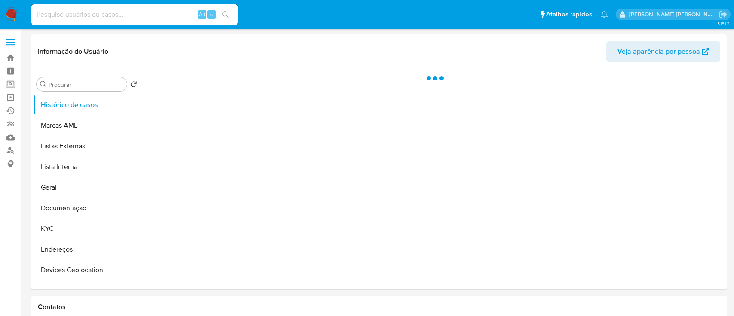
select select "10"
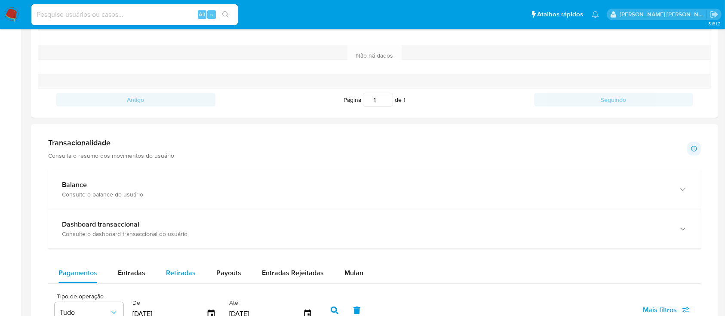
scroll to position [401, 0]
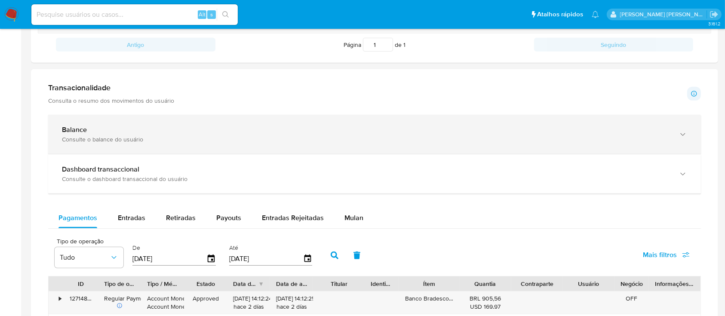
click at [122, 126] on div "Balance" at bounding box center [366, 129] width 608 height 9
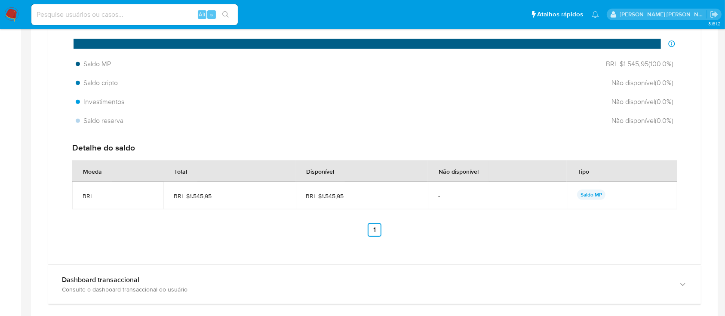
scroll to position [630, 0]
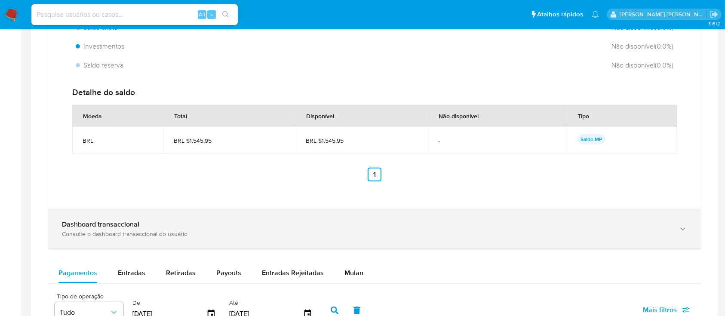
click at [176, 233] on div "Consulte o dashboard transaccional do usuário" at bounding box center [366, 234] width 608 height 8
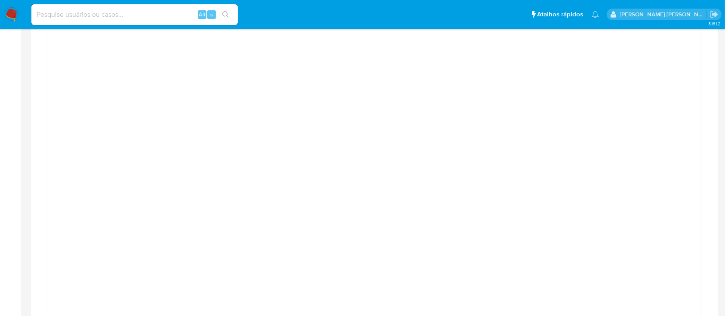
scroll to position [860, 0]
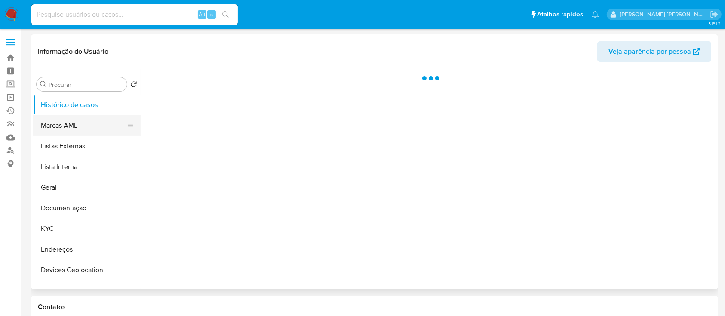
select select "10"
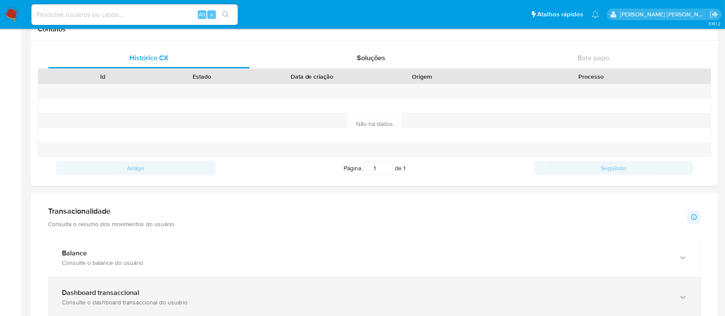
scroll to position [357, 0]
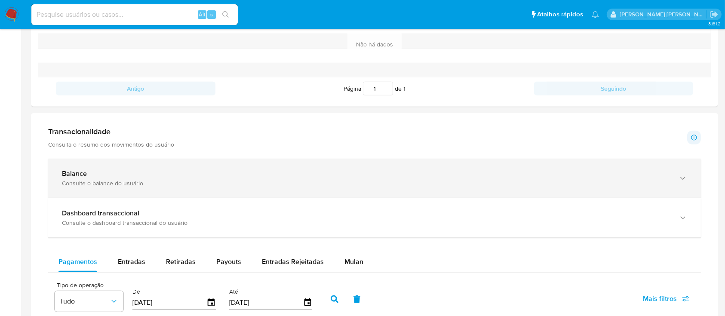
click at [93, 170] on div "Balance" at bounding box center [366, 173] width 608 height 9
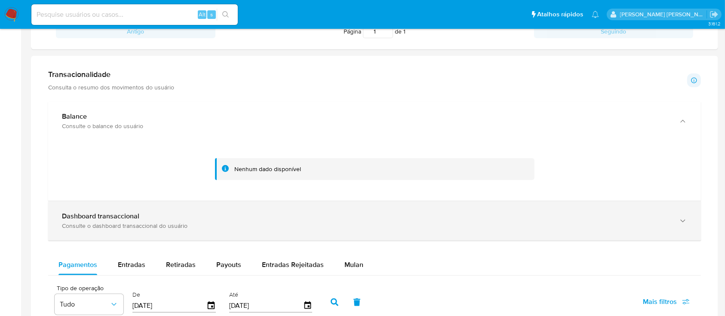
click at [168, 217] on div "Dashboard transaccional" at bounding box center [366, 216] width 608 height 9
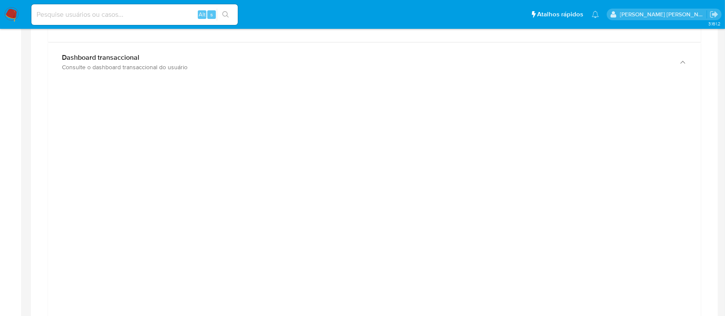
scroll to position [630, 0]
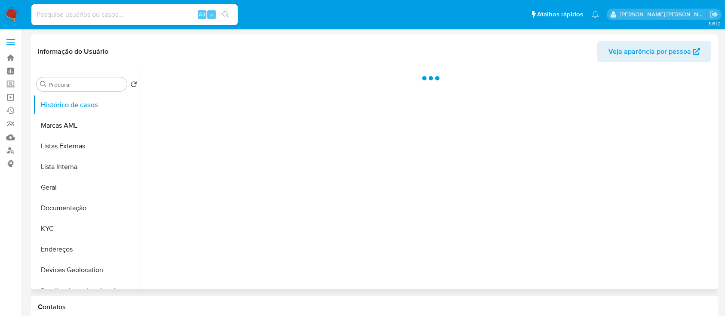
select select "10"
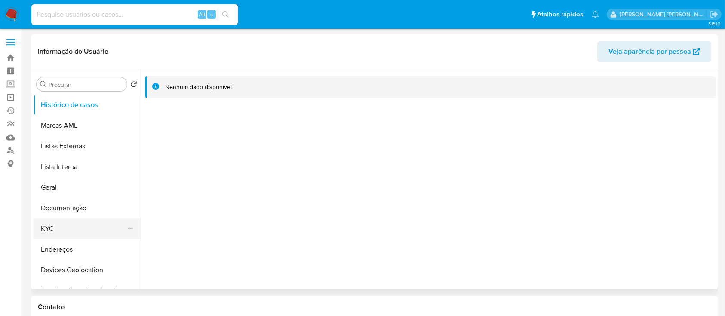
click at [84, 231] on button "KYC" at bounding box center [83, 228] width 101 height 21
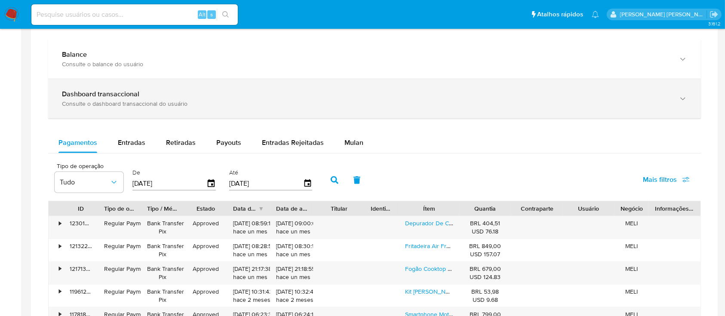
scroll to position [458, 0]
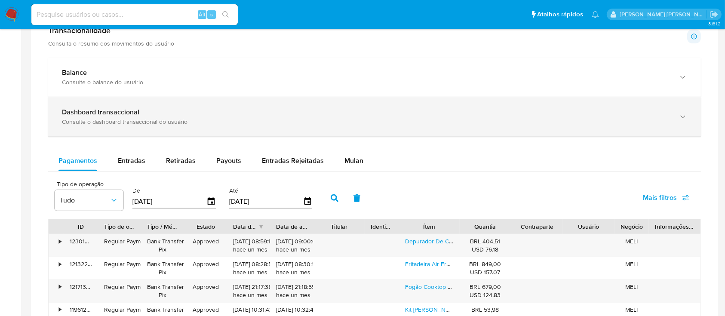
click at [241, 125] on div "Consulte o dashboard transaccional do usuário" at bounding box center [366, 122] width 608 height 8
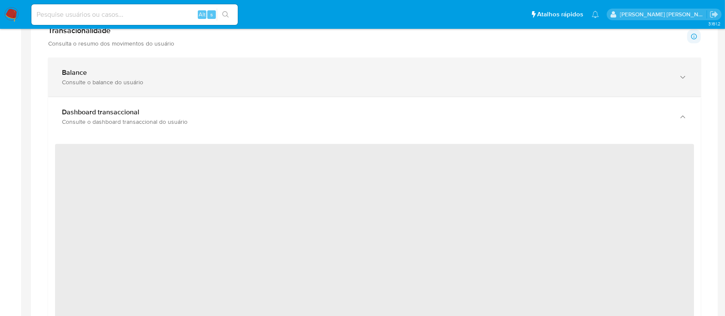
click at [230, 85] on div "Consulte o balance do usuário" at bounding box center [366, 82] width 608 height 8
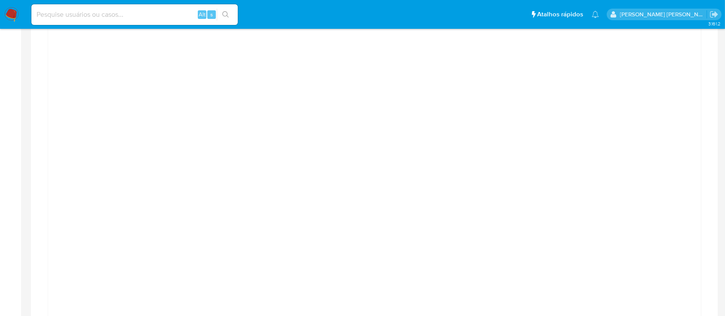
scroll to position [630, 0]
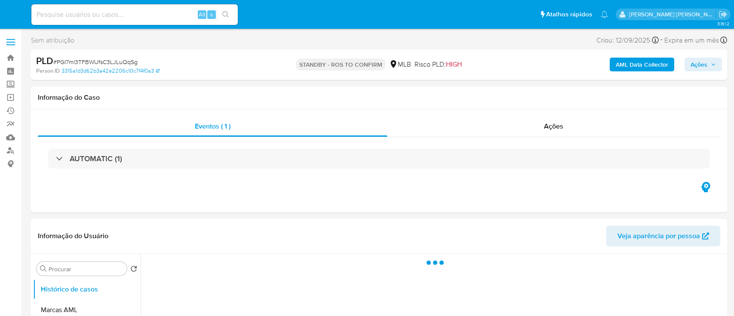
select select "10"
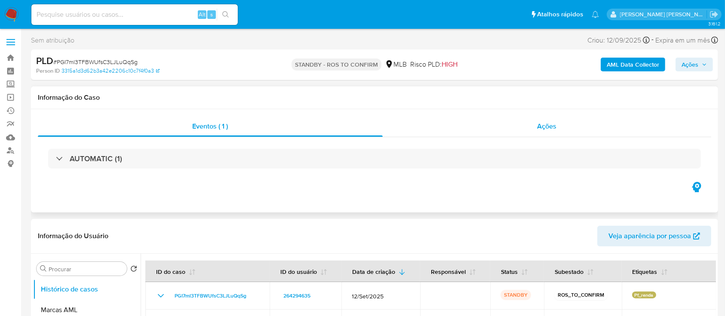
click at [406, 134] on div "Ações" at bounding box center [547, 126] width 328 height 21
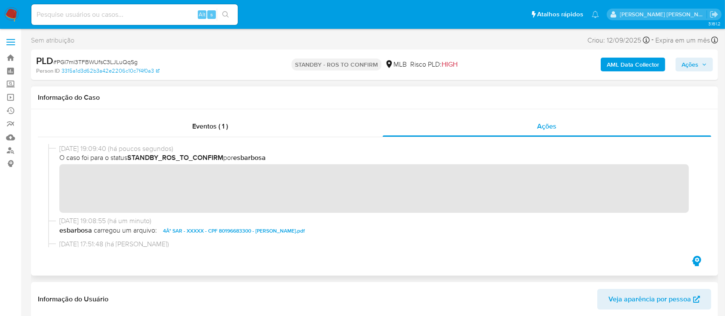
scroll to position [57, 0]
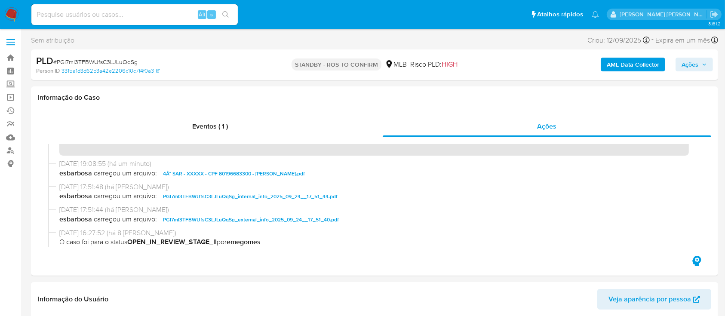
click at [116, 62] on span "# PGI7ml3TFBWUfsC3LJLuQqSg" at bounding box center [95, 62] width 84 height 9
copy span "PGI7ml3TFBWUfsC3LJLuQqSg"
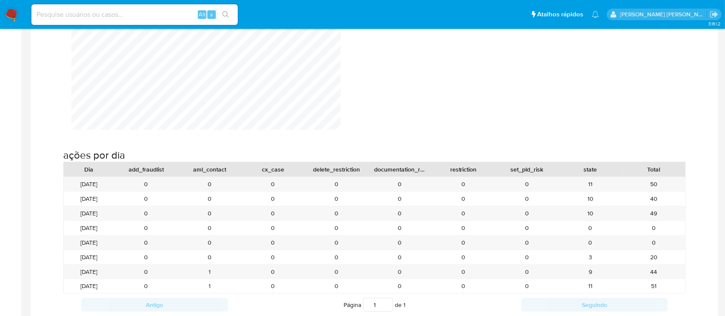
scroll to position [974, 0]
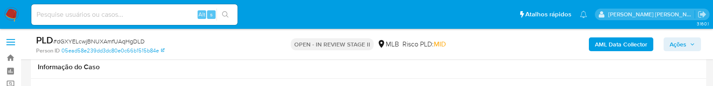
scroll to position [688, 0]
